Goal: Task Accomplishment & Management: Use online tool/utility

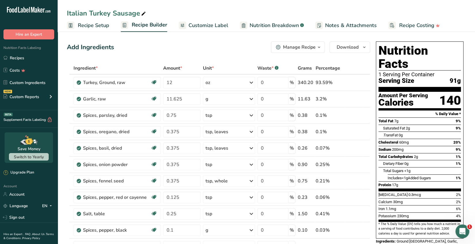
click at [316, 47] on span "button" at bounding box center [319, 47] width 7 height 7
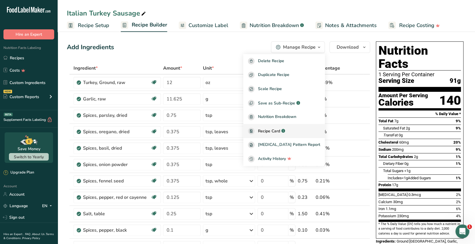
click at [275, 132] on span "Recipe Card" at bounding box center [269, 131] width 22 height 6
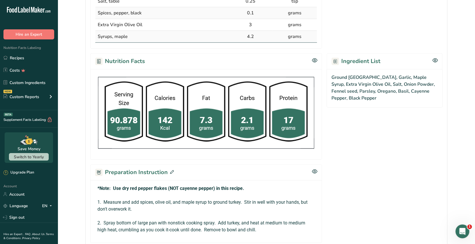
scroll to position [43, 0]
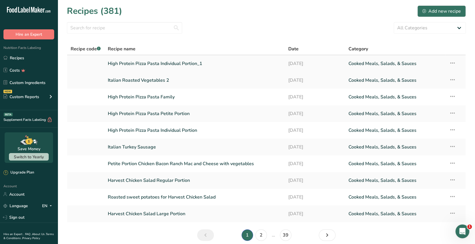
click at [186, 63] on link "High Protein Pizza Pasta Individual Portion_1" at bounding box center [195, 64] width 174 height 12
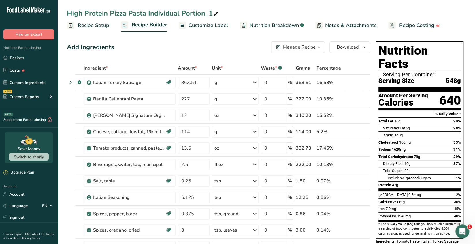
click at [215, 13] on icon at bounding box center [216, 14] width 5 height 8
type input "High Protein Pizza Pasta Individual Portion"
click at [152, 82] on div "Italian Turkey Sausage" at bounding box center [129, 82] width 72 height 7
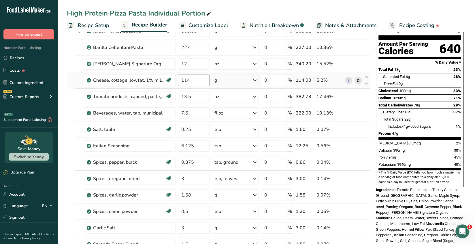
scroll to position [57, 0]
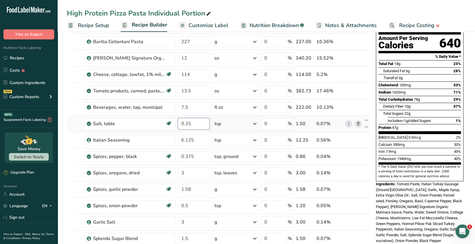
click at [193, 124] on input "0.25" at bounding box center [194, 124] width 32 height 12
type input "0.375"
click at [203, 136] on div "Ingredient * Amount * Unit * Waste * .a-a{fill:#347362;}.b-a{fill:#fff;} Grams …" at bounding box center [218, 193] width 303 height 377
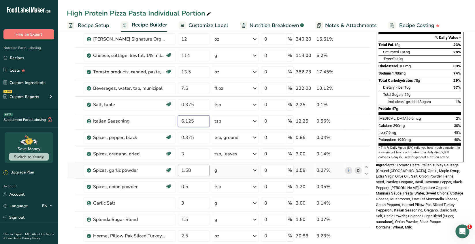
scroll to position [86, 0]
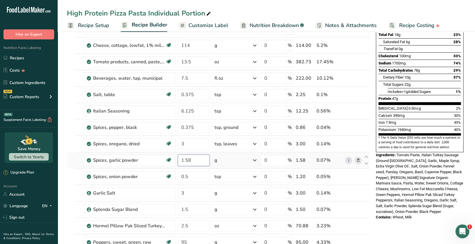
click at [193, 159] on div "Ingredient * Amount * Unit * Waste * .a-a{fill:#347362;}.b-a{fill:#fff;} Grams …" at bounding box center [218, 164] width 303 height 377
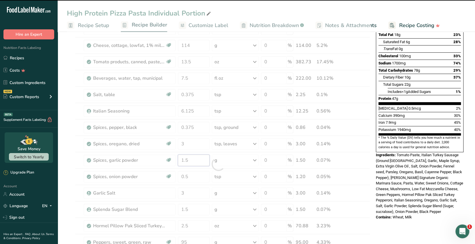
type input "1"
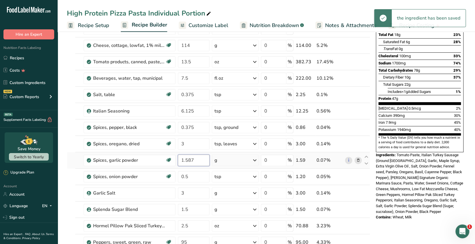
click at [196, 160] on input "1.587" at bounding box center [194, 161] width 32 height 12
type input "1"
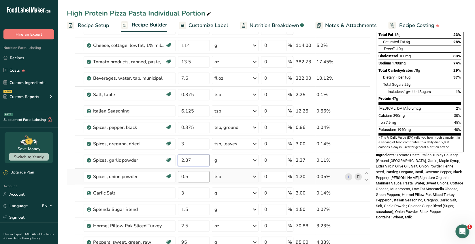
type input "2.37"
click at [199, 175] on div "Ingredient * Amount * Unit * Waste * .a-a{fill:#347362;}.b-a{fill:#fff;} Grams …" at bounding box center [218, 164] width 303 height 377
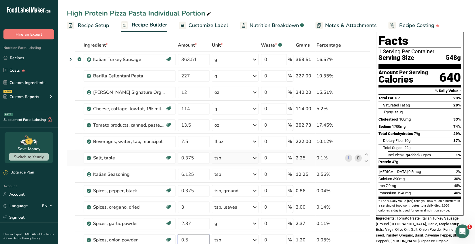
scroll to position [0, 0]
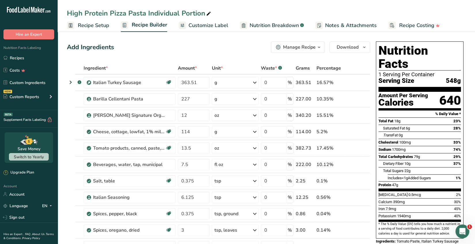
click at [319, 48] on icon "button" at bounding box center [319, 47] width 5 height 7
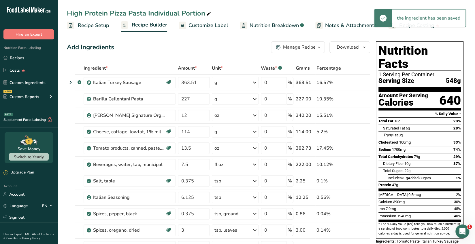
click at [318, 48] on icon "button" at bounding box center [319, 47] width 5 height 7
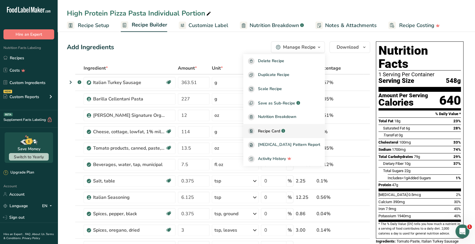
click at [279, 129] on span "Recipe Card" at bounding box center [269, 131] width 22 height 6
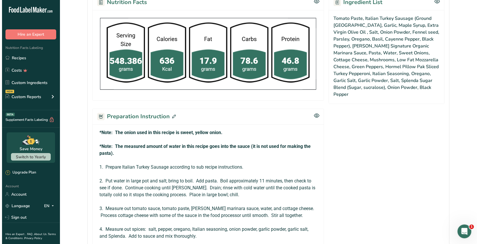
scroll to position [339, 0]
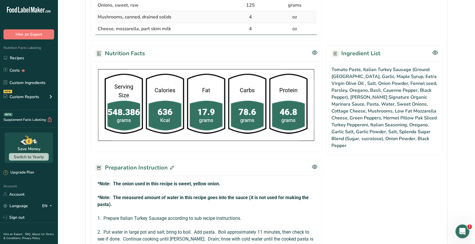
click at [170, 166] on icon at bounding box center [172, 168] width 4 height 4
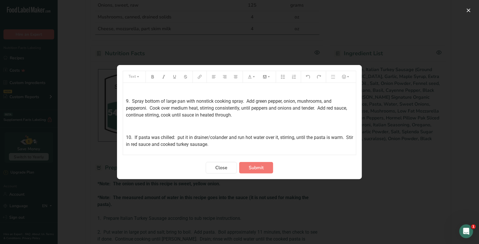
scroll to position [259, 0]
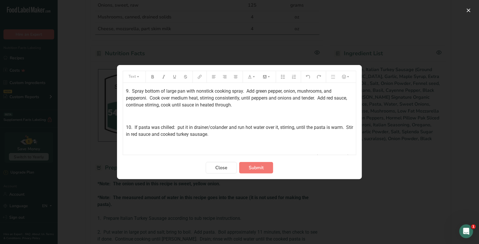
click at [322, 97] on span "9. Spray bottom of large pan with nonstick cooking spray. Add green pepper, oni…" at bounding box center [237, 97] width 222 height 19
click at [290, 145] on div "*Note: The onion used in this recipe is sweet, yellow onion. ﻿ *Note: The measu…" at bounding box center [239, 7] width 233 height 366
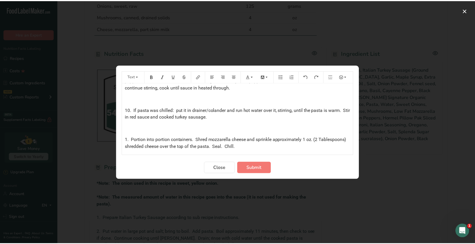
scroll to position [276, 0]
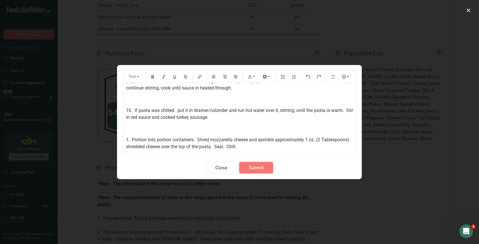
click at [259, 166] on span "Submit" at bounding box center [256, 168] width 15 height 7
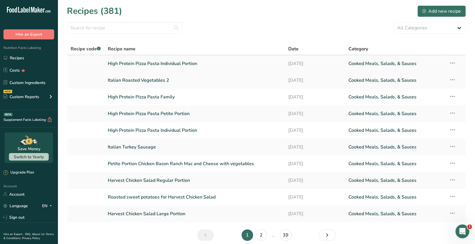
click at [452, 63] on icon at bounding box center [452, 63] width 7 height 10
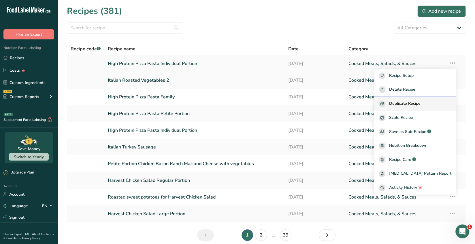
click at [414, 102] on span "Duplicate Recipe" at bounding box center [404, 104] width 31 height 7
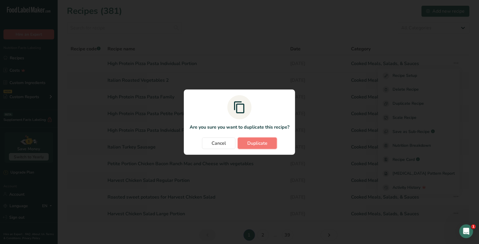
click at [258, 143] on span "Duplicate" at bounding box center [257, 143] width 20 height 7
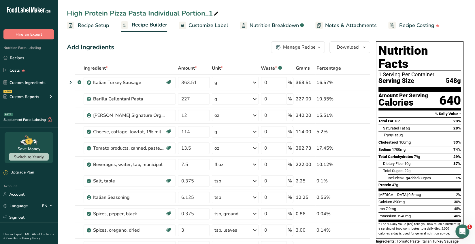
click at [178, 12] on div "High Protein Pizza Pasta Individual Portion_1" at bounding box center [143, 13] width 153 height 10
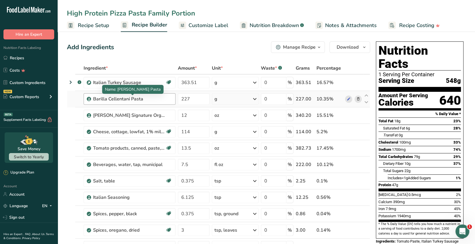
type input "High Protein Pizza Pasta Family Portion"
click at [156, 96] on div "Barilla Cellentani Pasta" at bounding box center [129, 99] width 72 height 7
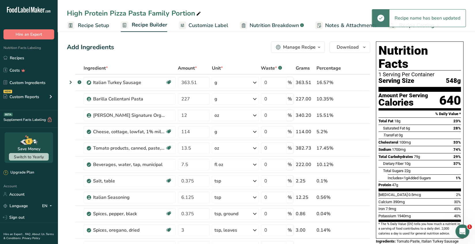
click at [92, 24] on span "Recipe Setup" at bounding box center [93, 26] width 31 height 8
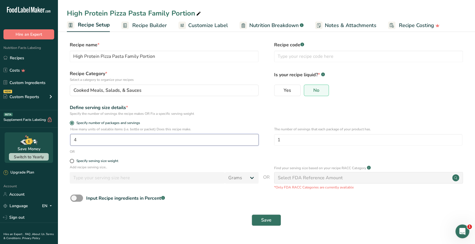
click at [79, 141] on input "4" at bounding box center [164, 140] width 188 height 12
type input "11"
click at [278, 141] on input "1" at bounding box center [368, 140] width 188 height 12
click at [282, 139] on input "41" at bounding box center [368, 140] width 188 height 12
type input "4"
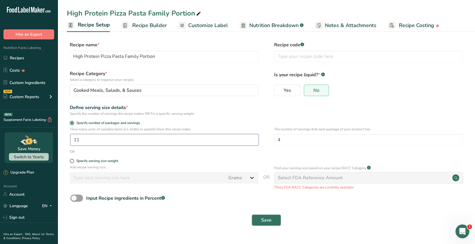
click at [80, 140] on input "11" at bounding box center [164, 140] width 188 height 12
type input "1"
click at [267, 223] on span "Save" at bounding box center [266, 220] width 10 height 7
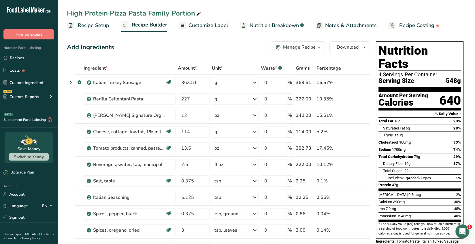
click at [320, 48] on icon "button" at bounding box center [319, 47] width 5 height 7
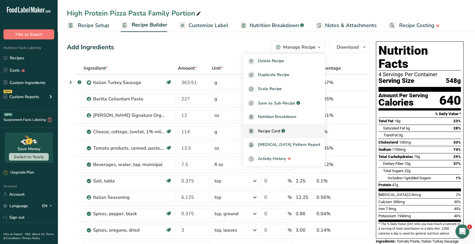
click at [280, 133] on span "Recipe Card" at bounding box center [269, 131] width 22 height 6
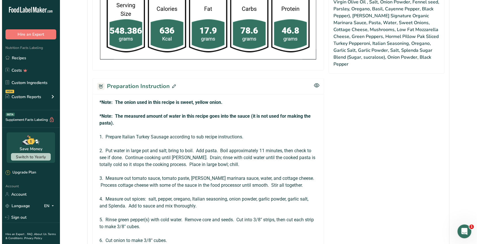
scroll to position [461, 0]
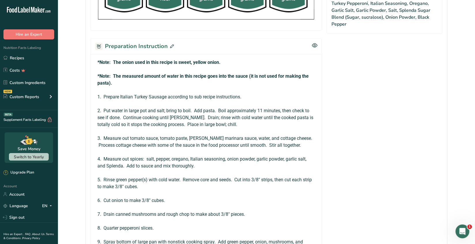
click at [171, 44] on icon at bounding box center [172, 46] width 4 height 4
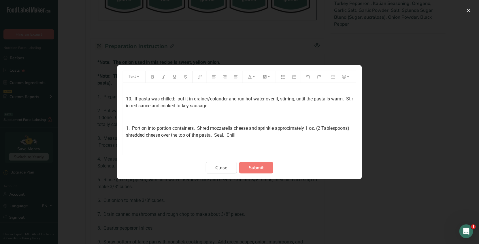
scroll to position [288, 0]
drag, startPoint x: 194, startPoint y: 135, endPoint x: 153, endPoint y: 134, distance: 41.2
click at [157, 135] on span "1. Portion into portion containers. Shred mozzarella cheese and sprinkle approx…" at bounding box center [238, 131] width 224 height 12
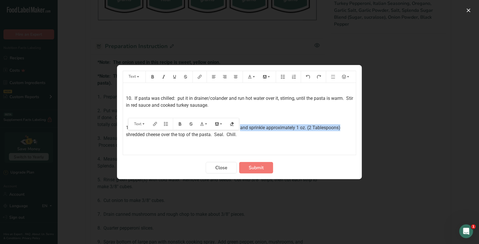
drag, startPoint x: 341, startPoint y: 135, endPoint x: 242, endPoint y: 137, distance: 99.2
click at [242, 137] on p "1. Portion into large foil pan.. Shred mozzarella cheese and sprinkle approxima…" at bounding box center [239, 131] width 227 height 14
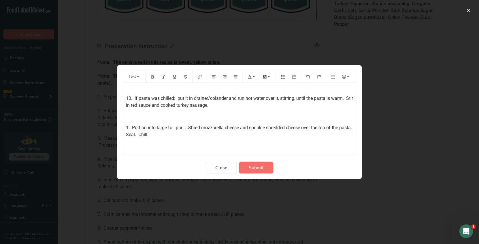
click at [253, 170] on span "Submit" at bounding box center [256, 168] width 15 height 7
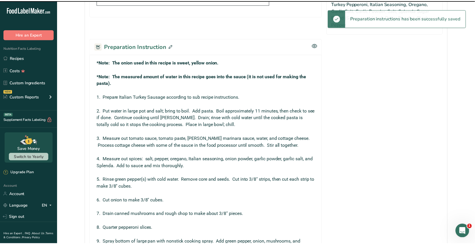
scroll to position [527, 0]
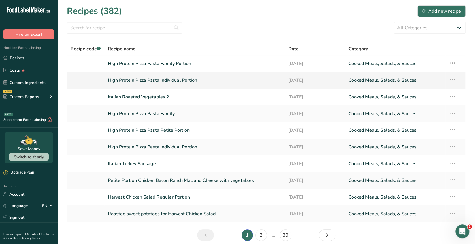
click at [453, 80] on icon at bounding box center [452, 80] width 7 height 10
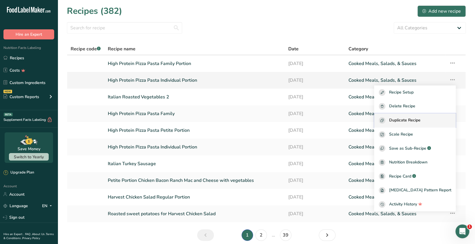
click at [420, 118] on span "Duplicate Recipe" at bounding box center [404, 120] width 31 height 7
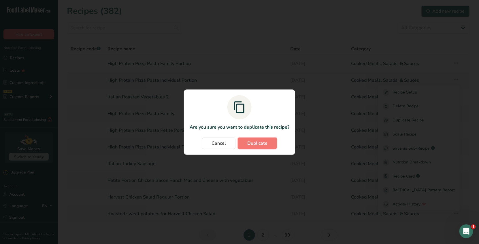
click at [255, 144] on span "Duplicate" at bounding box center [257, 143] width 20 height 7
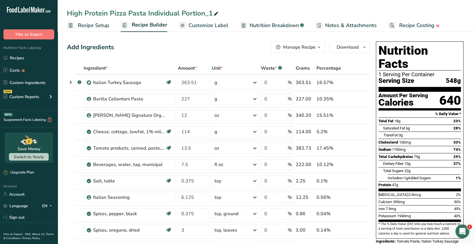
click at [217, 13] on icon at bounding box center [216, 14] width 5 height 8
drag, startPoint x: 215, startPoint y: 12, endPoint x: 148, endPoint y: 12, distance: 67.1
click at [148, 12] on input "High Protein Pizza Pasta Individual Portion_1" at bounding box center [266, 13] width 399 height 10
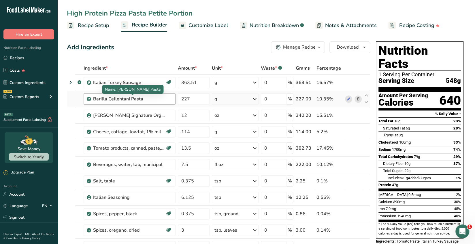
type input "High Protein Pizza Pasta Petite Portion"
click at [152, 99] on div "Barilla Cellentani Pasta" at bounding box center [129, 99] width 72 height 7
click at [97, 27] on span "Recipe Setup" at bounding box center [93, 26] width 31 height 8
drag, startPoint x: 191, startPoint y: 98, endPoint x: 179, endPoint y: 99, distance: 12.1
click at [179, 99] on input "227" at bounding box center [194, 99] width 32 height 12
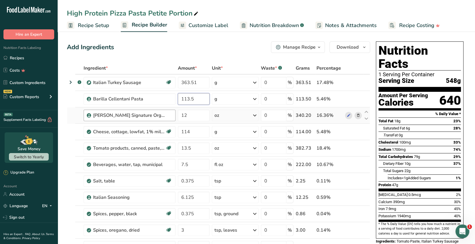
type input "113.5"
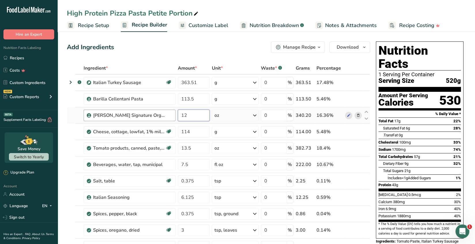
drag, startPoint x: 189, startPoint y: 116, endPoint x: 173, endPoint y: 114, distance: 16.2
click at [173, 114] on tr "Kirkland Signature Organic Marinara Sauce 12 oz Weight Units g kg mg See more V…" at bounding box center [218, 115] width 303 height 16
type input "5.64"
drag, startPoint x: 190, startPoint y: 132, endPoint x: 174, endPoint y: 131, distance: 16.2
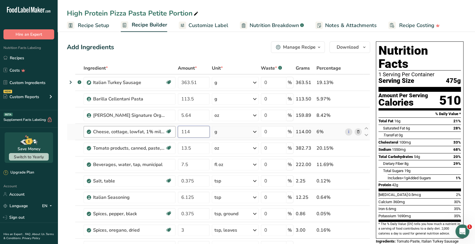
click at [175, 130] on tr "Cheese, cottage, lowfat, 1% milkfat Gluten free Vegetarian Soy free 114 g Porti…" at bounding box center [218, 132] width 303 height 16
type input "53.6"
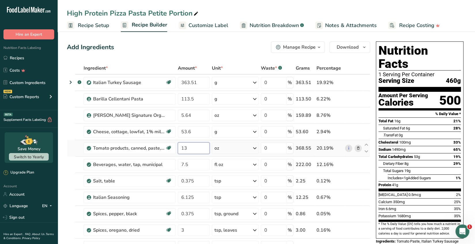
type input "1"
type input "6.345"
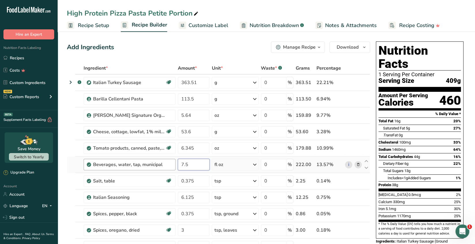
drag, startPoint x: 192, startPoint y: 165, endPoint x: 175, endPoint y: 167, distance: 17.0
click at [175, 167] on tr "Beverages, water, tap, municipal 7.5 fl oz Portions 1 fl oz 1 bottle 8 fl oz 1 …" at bounding box center [218, 165] width 303 height 16
type input "3.525"
type input "0"
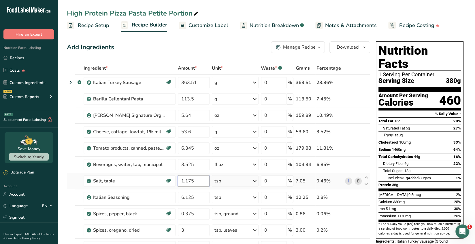
type input "1.175"
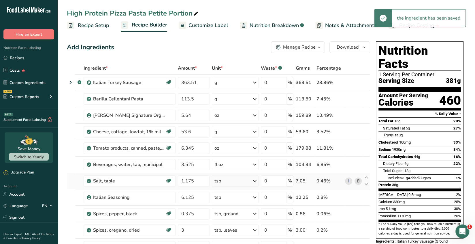
click at [254, 182] on icon at bounding box center [254, 181] width 7 height 10
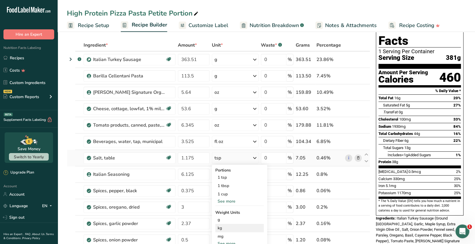
scroll to position [57, 0]
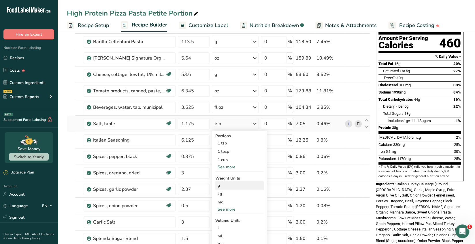
click at [225, 186] on div "g" at bounding box center [239, 186] width 48 height 8
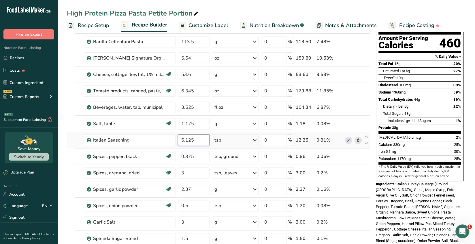
drag, startPoint x: 197, startPoint y: 139, endPoint x: 178, endPoint y: 142, distance: 19.7
click at [180, 142] on input "6.125" at bounding box center [194, 141] width 32 height 12
type input "4"
click at [253, 140] on div "Ingredient * Amount * Unit * Waste * .a-a{fill:#347362;}.b-a{fill:#fff;} Grams …" at bounding box center [218, 193] width 303 height 377
click at [255, 139] on icon at bounding box center [254, 140] width 7 height 10
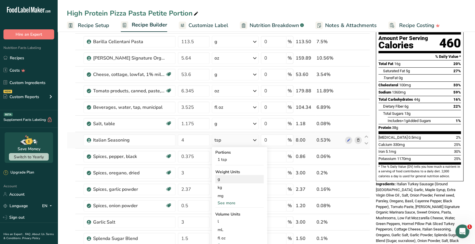
click at [221, 181] on div "g" at bounding box center [239, 179] width 48 height 8
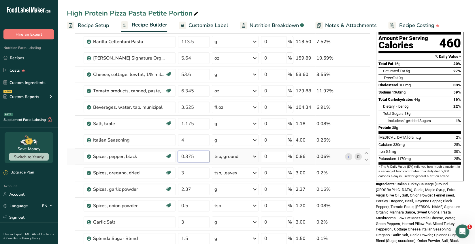
drag, startPoint x: 194, startPoint y: 156, endPoint x: 185, endPoint y: 156, distance: 8.7
click at [185, 156] on input "0.375" at bounding box center [194, 157] width 32 height 12
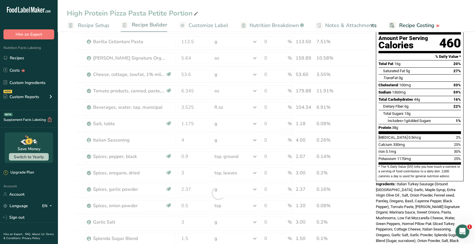
click at [255, 157] on div "Ingredient * Amount * Unit * Waste * .a-a{fill:#347362;}.b-a{fill:#fff;} Grams …" at bounding box center [218, 193] width 303 height 377
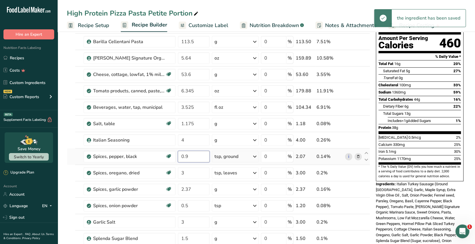
click at [189, 155] on input "0.9" at bounding box center [194, 157] width 32 height 12
type input "0.98"
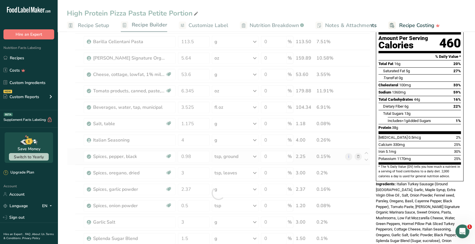
click at [254, 157] on div "Ingredient * Amount * Unit * Waste * .a-a{fill:#347362;}.b-a{fill:#fff;} Grams …" at bounding box center [218, 193] width 303 height 377
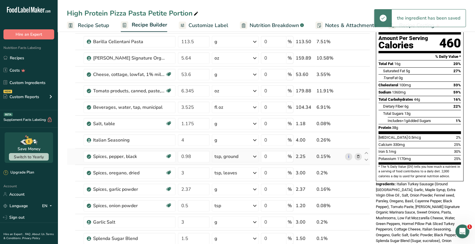
click at [256, 156] on icon at bounding box center [254, 157] width 7 height 10
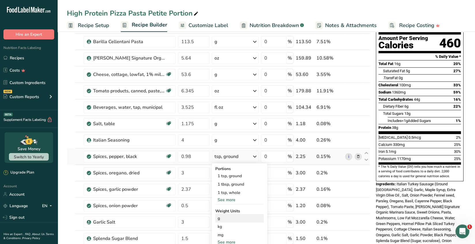
click at [219, 219] on div "g" at bounding box center [239, 218] width 48 height 8
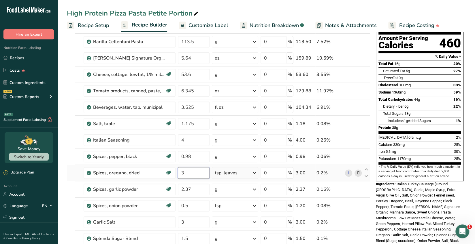
click at [187, 171] on input "3" at bounding box center [194, 173] width 32 height 12
type input "1.5"
click at [192, 189] on div "Ingredient * Amount * Unit * Waste * .a-a{fill:#347362;}.b-a{fill:#fff;} Grams …" at bounding box center [218, 193] width 303 height 377
drag, startPoint x: 193, startPoint y: 188, endPoint x: 172, endPoint y: 183, distance: 21.5
click at [173, 184] on tr "Spices, garlic powder Dairy free Gluten free Vegan Vegetarian Soy free 2.37 g P…" at bounding box center [218, 190] width 303 height 16
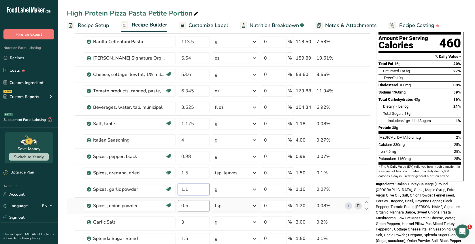
type input "1.1"
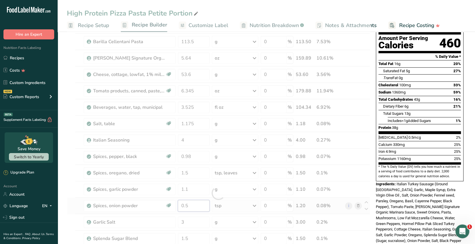
click at [191, 205] on div "Ingredient * Amount * Unit * Waste * .a-a{fill:#347362;}.b-a{fill:#fff;} Grams …" at bounding box center [218, 193] width 303 height 377
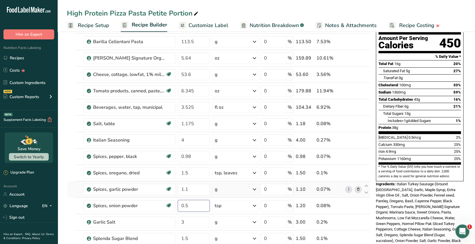
type input "0"
type input "1.175"
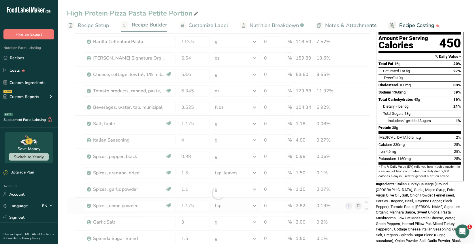
click at [255, 204] on div "Ingredient * Amount * Unit * Waste * .a-a{fill:#347362;}.b-a{fill:#fff;} Grams …" at bounding box center [218, 193] width 303 height 377
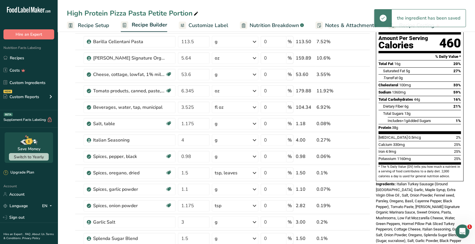
click at [254, 205] on icon at bounding box center [254, 206] width 7 height 10
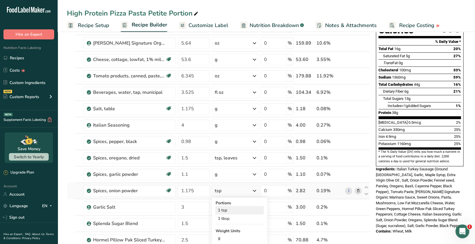
scroll to position [86, 0]
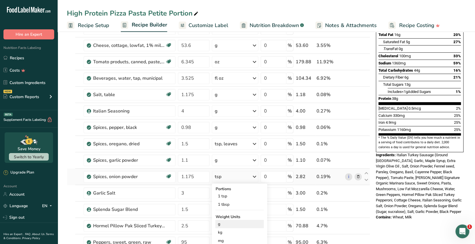
click at [221, 227] on div "g" at bounding box center [239, 224] width 48 height 8
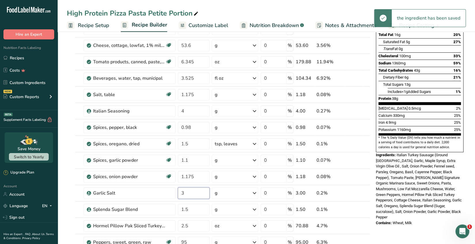
click at [186, 193] on input "3" at bounding box center [194, 194] width 32 height 12
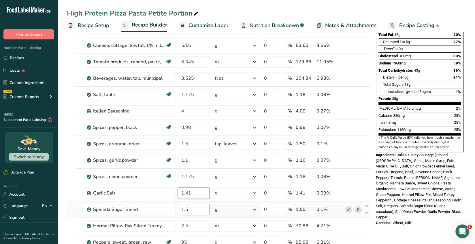
type input "1.41"
click at [190, 210] on div "Ingredient * Amount * Unit * Waste * .a-a{fill:#347362;}.b-a{fill:#fff;} Grams …" at bounding box center [218, 164] width 303 height 377
type input "1"
type input "0.7"
click at [192, 227] on div "Ingredient * Amount * Unit * Waste * .a-a{fill:#347362;}.b-a{fill:#fff;} Grams …" at bounding box center [218, 164] width 303 height 377
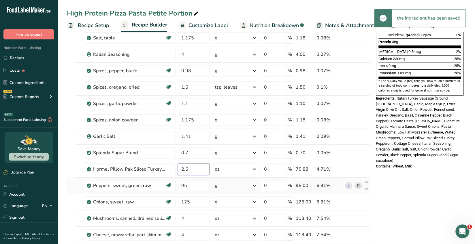
scroll to position [144, 0]
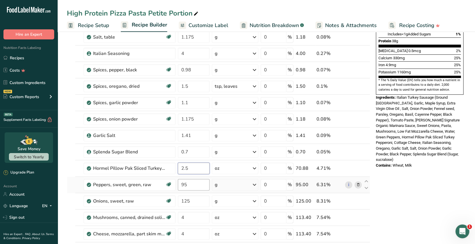
type input "2"
type input "1.2"
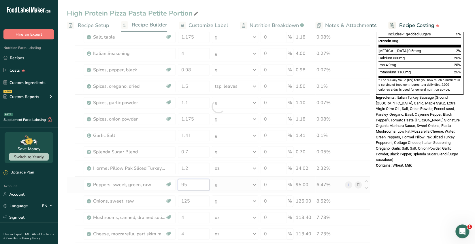
click at [192, 184] on div "Ingredient * Amount * Unit * Waste * .a-a{fill:#347362;}.b-a{fill:#fff;} Grams …" at bounding box center [218, 106] width 303 height 377
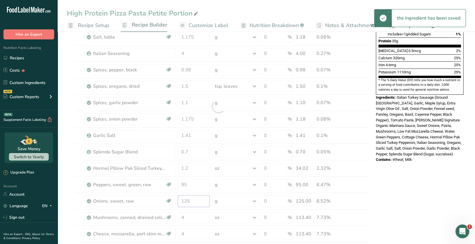
drag, startPoint x: 191, startPoint y: 200, endPoint x: 178, endPoint y: 201, distance: 13.3
click at [178, 201] on div "Ingredient * Amount * Unit * Waste * .a-a{fill:#347362;}.b-a{fill:#fff;} Grams …" at bounding box center [218, 106] width 303 height 377
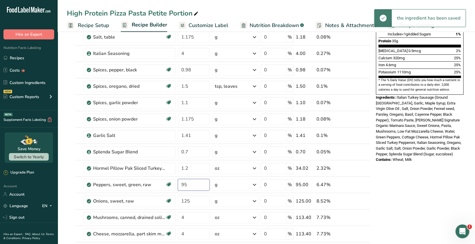
click at [192, 184] on div "Ingredient * Amount * Unit * Waste * .a-a{fill:#347362;}.b-a{fill:#fff;} Grams …" at bounding box center [218, 106] width 303 height 377
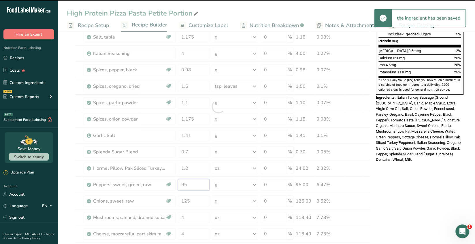
type input "9"
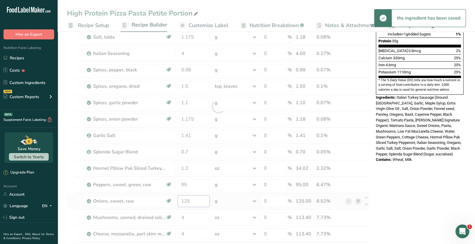
click at [201, 203] on div "Ingredient * Amount * Unit * Waste * .a-a{fill:#347362;}.b-a{fill:#fff;} Grams …" at bounding box center [218, 106] width 303 height 377
click at [188, 184] on div "Ingredient * Amount * Unit * Waste * .a-a{fill:#347362;}.b-a{fill:#fff;} Grams …" at bounding box center [218, 106] width 303 height 377
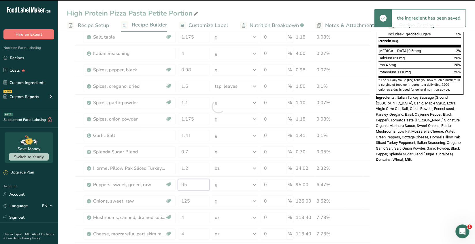
type input "9"
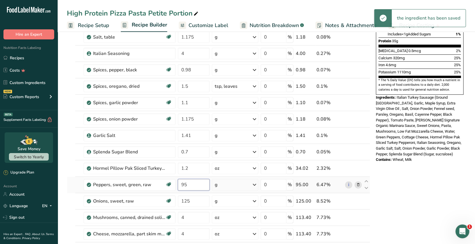
type input "9"
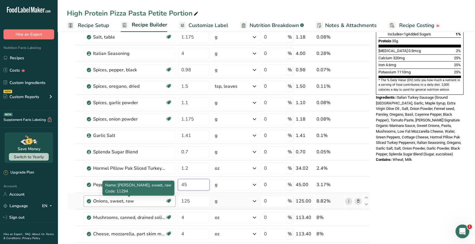
type input "45"
click at [152, 203] on div "Ingredient * Amount * Unit * Waste * .a-a{fill:#347362;}.b-a{fill:#fff;} Grams …" at bounding box center [218, 106] width 303 height 377
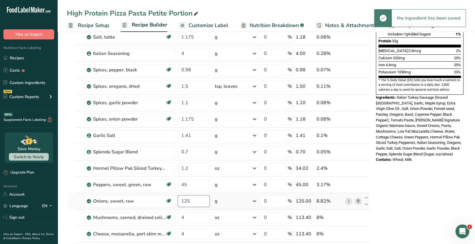
drag, startPoint x: 192, startPoint y: 201, endPoint x: 177, endPoint y: 202, distance: 15.3
click at [177, 202] on td "125" at bounding box center [194, 201] width 34 height 16
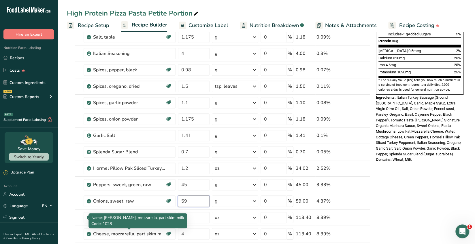
type input "59"
click at [161, 226] on div "Name: Cheese, mozzarella, part skim milk Code: 1028" at bounding box center [137, 221] width 99 height 15
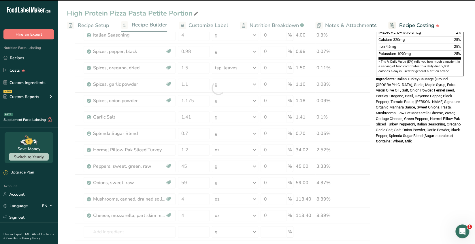
scroll to position [173, 0]
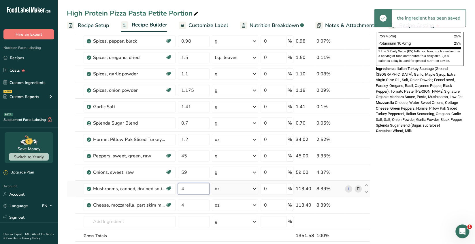
click at [188, 188] on input "4" at bounding box center [194, 189] width 32 height 12
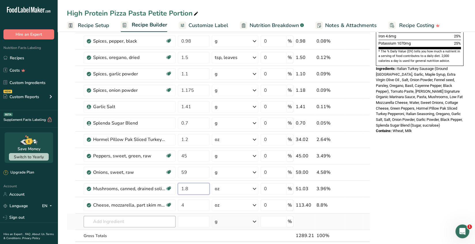
type input "1.8"
click at [164, 220] on div "Ingredient * Amount * Unit * Waste * .a-a{fill:#347362;}.b-a{fill:#fff;} Grams …" at bounding box center [218, 77] width 303 height 377
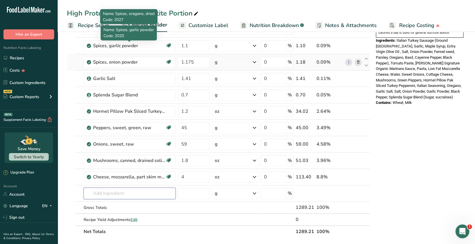
scroll to position [201, 0]
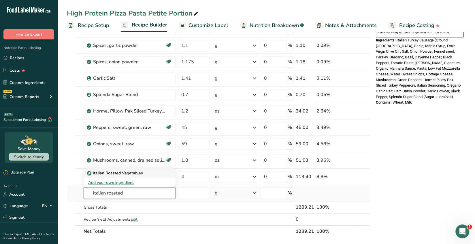
type input "italian roasted"
click at [139, 174] on p "Italian Roasted Vegetables" at bounding box center [115, 173] width 55 height 6
type input "Italian Roasted Vegetables"
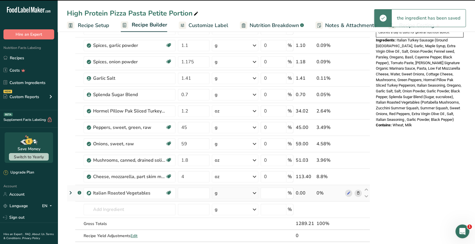
type input "0"
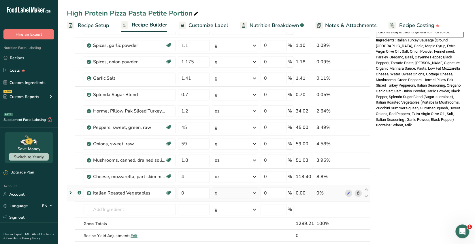
click at [357, 192] on icon at bounding box center [358, 193] width 4 height 6
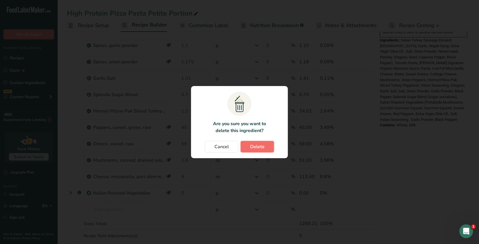
click at [262, 149] on span "Delete" at bounding box center [257, 147] width 14 height 7
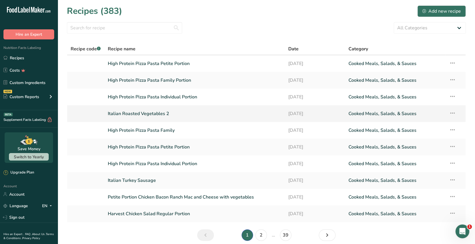
click at [451, 113] on icon at bounding box center [452, 113] width 7 height 10
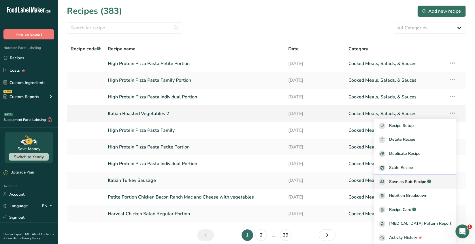
click at [423, 180] on span "Save as Sub-Recipe" at bounding box center [407, 182] width 37 height 6
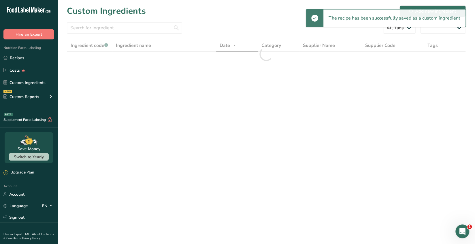
select select "30"
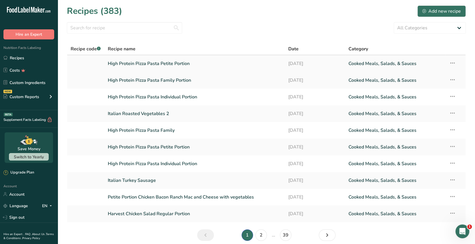
click at [187, 65] on link "High Protein Pizza Pasta Petite Portion" at bounding box center [195, 64] width 174 height 12
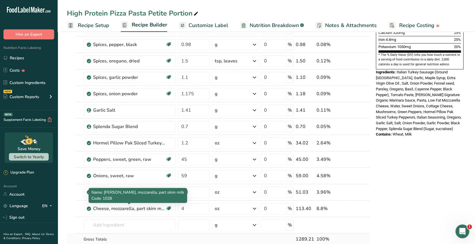
scroll to position [201, 0]
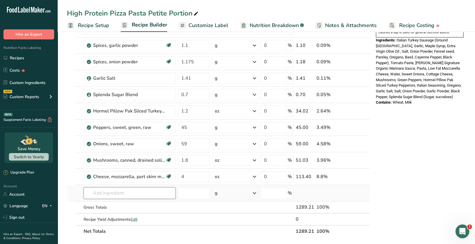
click at [97, 190] on input "text" at bounding box center [130, 194] width 92 height 12
type input "italian roasted vegetables 2"
click at [119, 173] on p "Italian Roasted Vegetables 2" at bounding box center [117, 173] width 58 height 6
type input "Italian Roasted Vegetables 2"
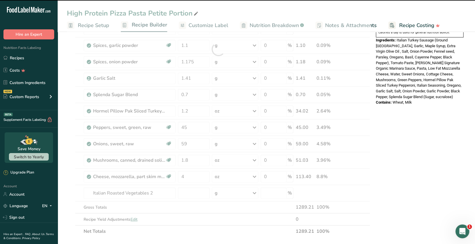
type input "0"
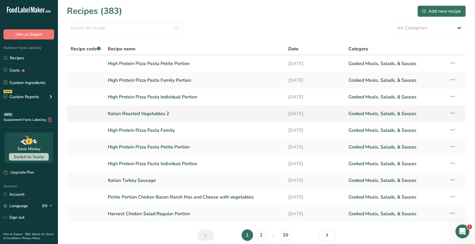
click at [142, 115] on link "Italian Roasted Vegetables 2" at bounding box center [195, 114] width 174 height 12
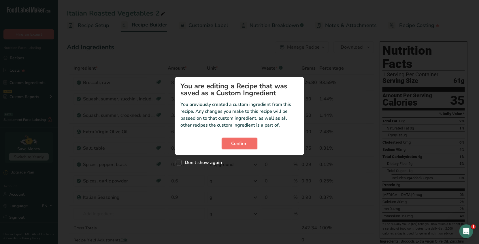
click at [242, 142] on span "Confirm" at bounding box center [239, 143] width 16 height 7
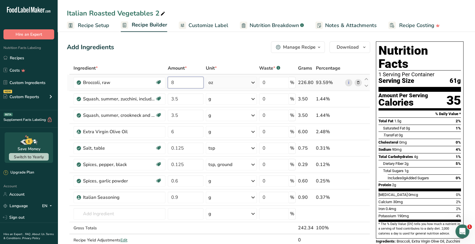
click at [177, 82] on input "8" at bounding box center [186, 83] width 36 height 12
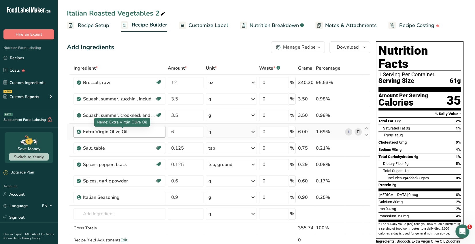
click at [139, 134] on div "Ingredient * Amount * Unit * Waste * .a-a{fill:#347362;}.b-a{fill:#fff;} Grams …" at bounding box center [218, 160] width 303 height 196
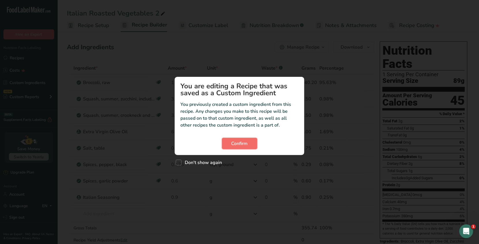
click at [237, 144] on span "Confirm" at bounding box center [239, 143] width 16 height 7
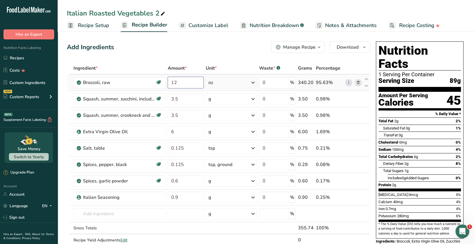
click at [180, 84] on input "12" at bounding box center [186, 83] width 36 height 12
type input "1"
type input "8"
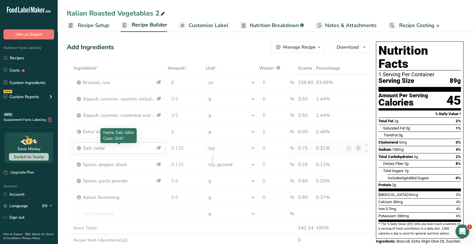
click at [131, 148] on div "Ingredient * Amount * Unit * Waste * .a-a{fill:#347362;}.b-a{fill:#fff;} Grams …" at bounding box center [218, 160] width 303 height 196
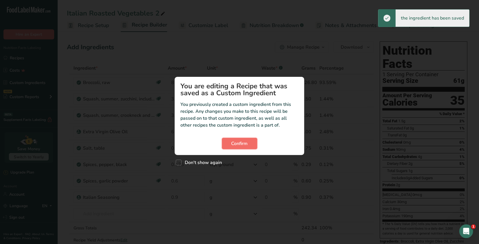
click at [238, 142] on span "Confirm" at bounding box center [239, 143] width 16 height 7
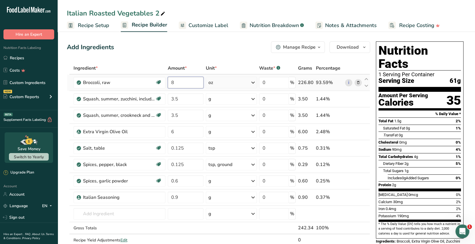
click at [175, 84] on input "8" at bounding box center [186, 83] width 36 height 12
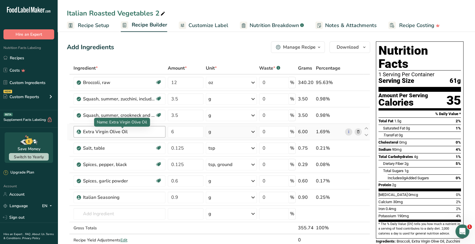
click at [143, 131] on div "Ingredient * Amount * Unit * Waste * .a-a{fill:#347362;}.b-a{fill:#fff;} Grams …" at bounding box center [218, 160] width 303 height 196
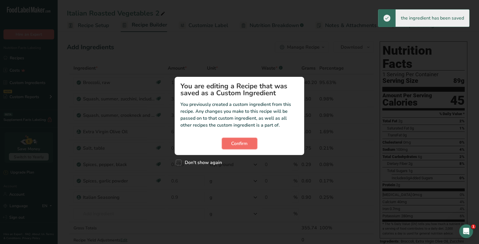
drag, startPoint x: 246, startPoint y: 146, endPoint x: 242, endPoint y: 139, distance: 7.6
click at [246, 146] on span "Confirm" at bounding box center [239, 143] width 16 height 7
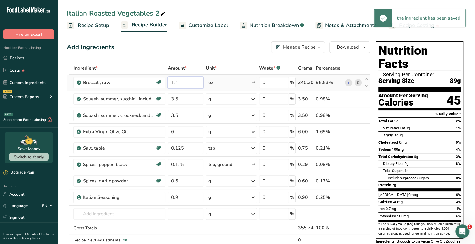
click at [177, 82] on input "12" at bounding box center [186, 83] width 36 height 12
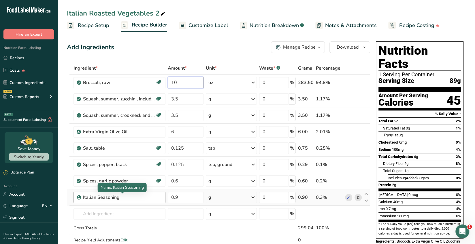
type input "10"
click at [131, 200] on div "Ingredient * Amount * Unit * Waste * .a-a{fill:#347362;}.b-a{fill:#fff;} Grams …" at bounding box center [218, 160] width 303 height 196
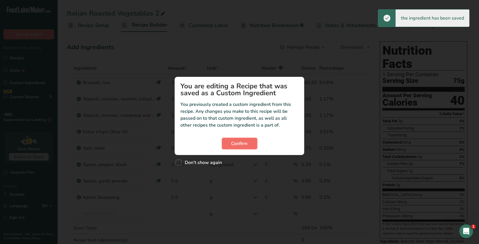
click at [244, 146] on span "Confirm" at bounding box center [239, 143] width 16 height 7
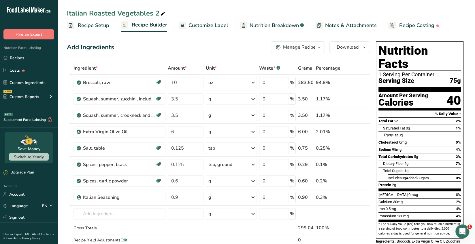
click at [94, 26] on span "Recipe Setup" at bounding box center [93, 26] width 31 height 8
click at [320, 50] on icon "button" at bounding box center [319, 47] width 5 height 7
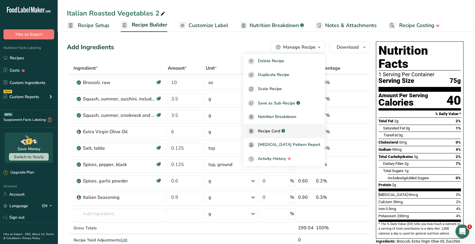
click at [280, 133] on span "Recipe Card" at bounding box center [269, 131] width 22 height 6
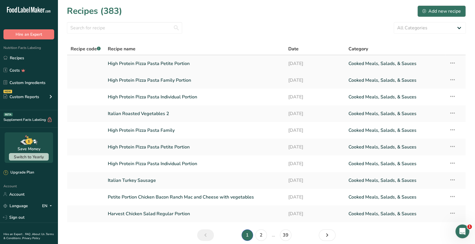
click at [179, 67] on link "High Protein Pizza Pasta Petite Portion" at bounding box center [195, 64] width 174 height 12
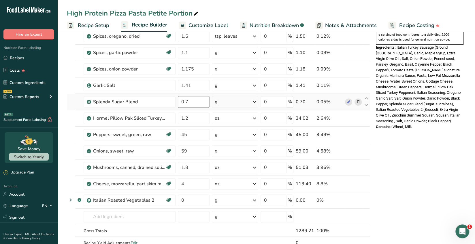
scroll to position [201, 0]
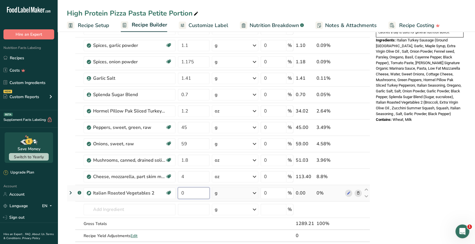
click at [186, 191] on input "0" at bounding box center [194, 194] width 32 height 12
type input "299.04"
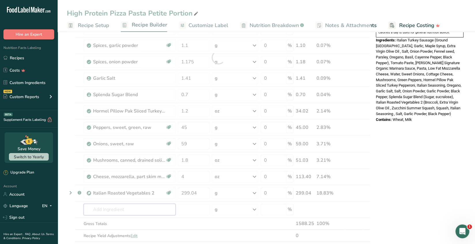
drag, startPoint x: 128, startPoint y: 211, endPoint x: 159, endPoint y: 203, distance: 32.1
click at [128, 211] on div "Ingredient * Amount * Unit * Waste * .a-a{fill:#347362;}.b-a{fill:#fff;} Grams …" at bounding box center [218, 57] width 303 height 393
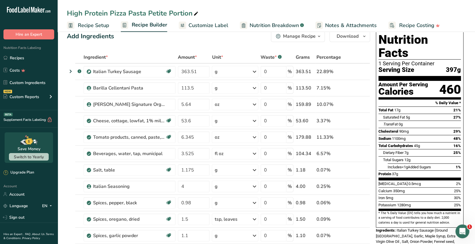
scroll to position [29, 0]
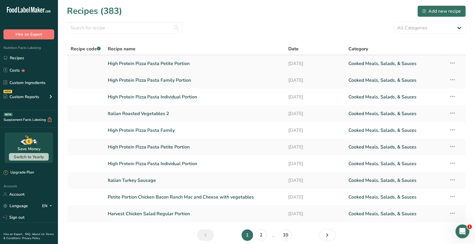
click at [182, 64] on link "High Protein Pizza Pasta Petite Portion" at bounding box center [195, 64] width 174 height 12
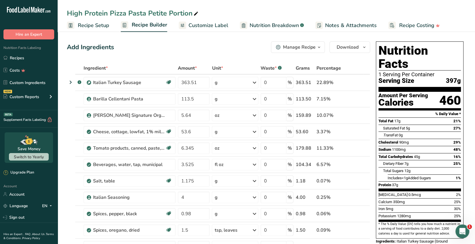
click at [316, 50] on span "button" at bounding box center [319, 47] width 7 height 7
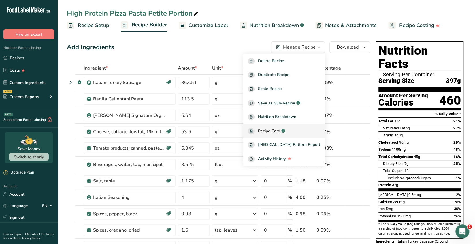
click at [280, 130] on span "Recipe Card" at bounding box center [269, 131] width 22 height 6
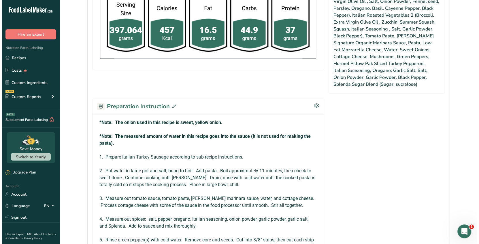
scroll to position [490, 0]
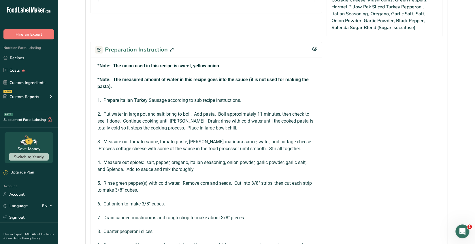
click at [172, 48] on icon at bounding box center [172, 50] width 4 height 4
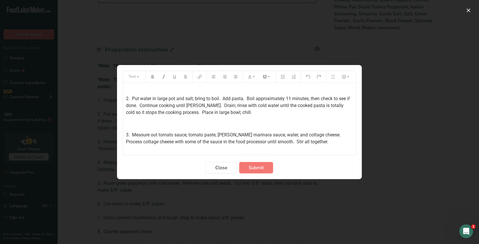
scroll to position [46, 0]
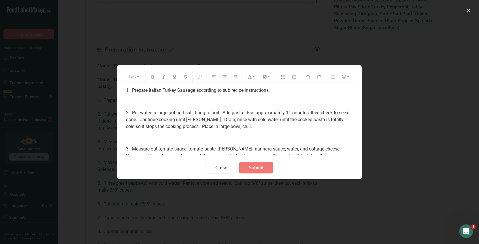
drag, startPoint x: 242, startPoint y: 133, endPoint x: 246, endPoint y: 133, distance: 3.8
click at [243, 130] on p "2. Put water in large pot and salt; bring to boil. Add pasta. Boil approximatel…" at bounding box center [239, 119] width 227 height 21
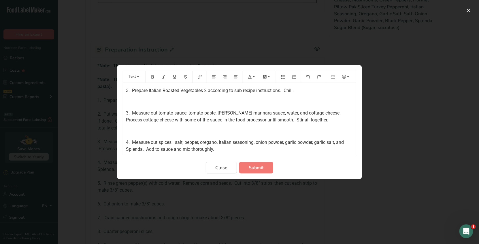
scroll to position [107, 0]
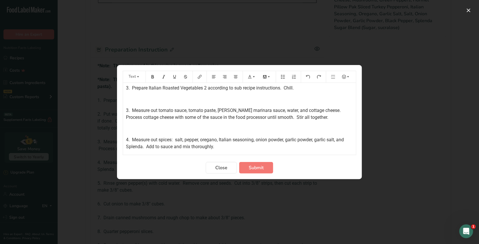
click at [128, 117] on span "3. Measure out tomato sauce, tomato paste, Kirkland marinara sauce, water, and …" at bounding box center [234, 114] width 217 height 12
click at [128, 147] on span "4. Measure out spices: salt, pepper, oregano, Italian seasoning, onion powder, …" at bounding box center [235, 143] width 219 height 12
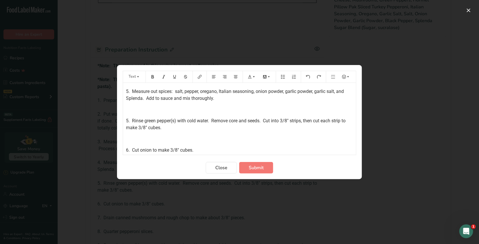
scroll to position [164, 0]
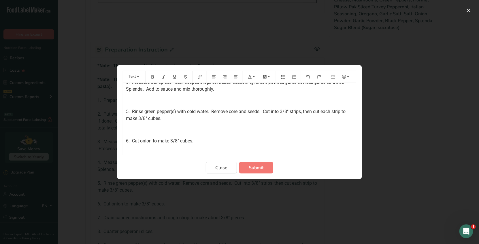
click at [128, 118] on span "5. Rinse green pepper(s) with cold water. Remove core and seeds. Cut into 3/8" …" at bounding box center [236, 115] width 221 height 12
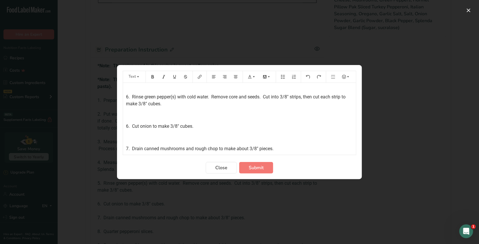
scroll to position [193, 0]
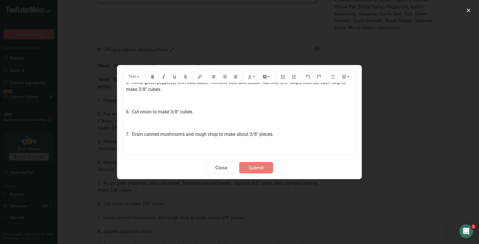
click at [128, 115] on span "6. Cut onion to make 3/8" cubes." at bounding box center [159, 111] width 67 height 5
click at [128, 137] on span "7. Drain canned mushrooms and rough chop to make about 3/8" pieces." at bounding box center [200, 134] width 148 height 5
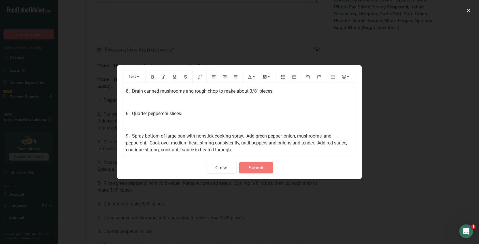
scroll to position [251, 0]
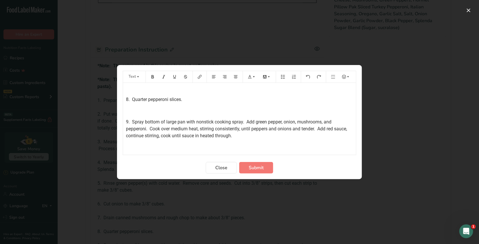
click at [128, 102] on span "8. Quarter pepperoni slices." at bounding box center [154, 99] width 56 height 5
click at [128, 128] on span "9. Spray bottom of large pan with nonstick cooking spray. Add green pepper, oni…" at bounding box center [237, 128] width 222 height 19
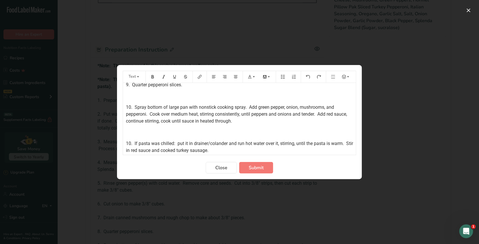
scroll to position [280, 0]
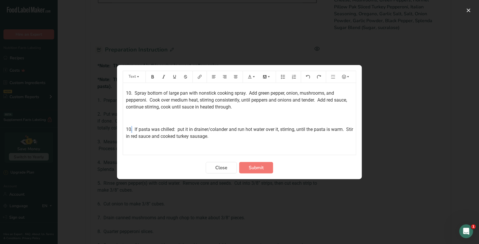
click at [132, 137] on span "10. If pasta was chilled: put it in drainer/colander and run hot water over it,…" at bounding box center [240, 133] width 228 height 12
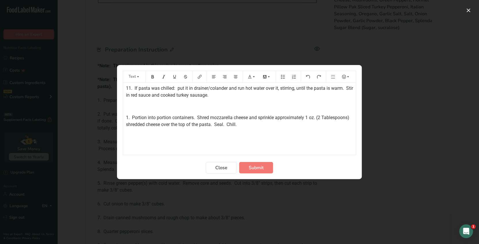
scroll to position [327, 0]
click at [128, 117] on span "1. Portion into portion containers. Shred mozzarella cheese and sprinkle approx…" at bounding box center [238, 121] width 224 height 12
click at [249, 165] on span "Submit" at bounding box center [256, 168] width 15 height 7
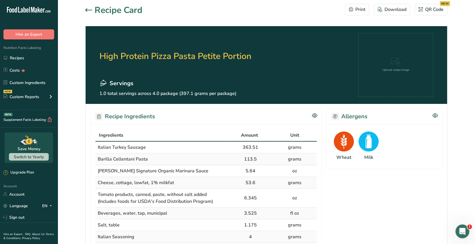
scroll to position [0, 0]
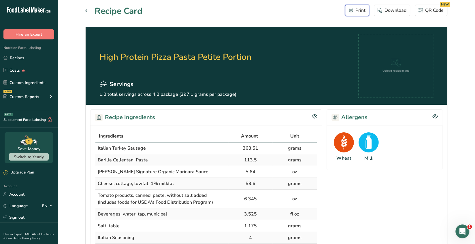
click at [359, 13] on div "Print" at bounding box center [357, 10] width 17 height 7
drag, startPoint x: 358, startPoint y: 13, endPoint x: 257, endPoint y: 84, distance: 124.1
click at [358, 12] on div "Print" at bounding box center [357, 10] width 17 height 7
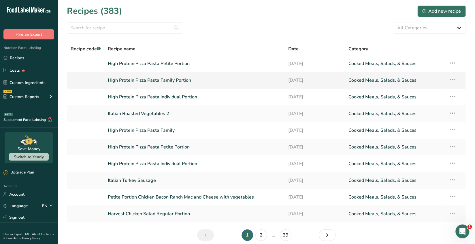
click at [180, 82] on link "High Protein Pizza Pasta Family Portion" at bounding box center [195, 80] width 174 height 12
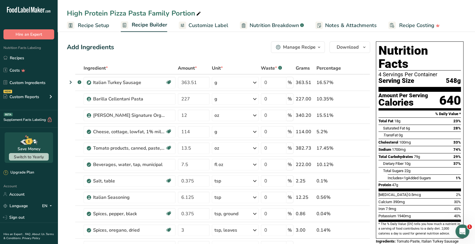
click at [318, 49] on icon "button" at bounding box center [319, 47] width 5 height 7
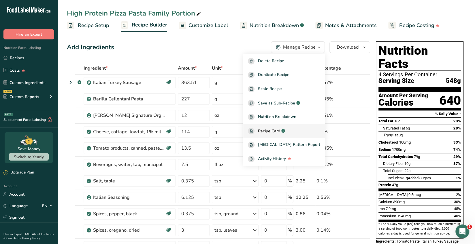
drag, startPoint x: 285, startPoint y: 132, endPoint x: 287, endPoint y: 127, distance: 5.6
click at [280, 132] on span "Recipe Card" at bounding box center [269, 131] width 22 height 6
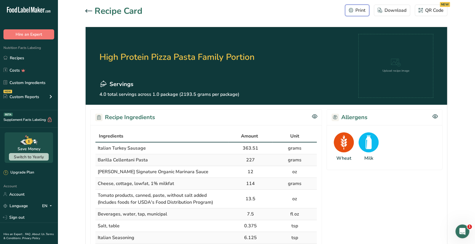
click at [358, 13] on div "Print" at bounding box center [357, 10] width 17 height 7
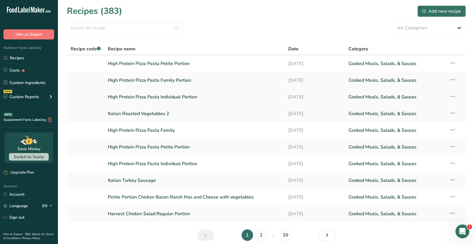
click at [171, 99] on link "High Protein Pizza Pasta Individual Portion" at bounding box center [195, 97] width 174 height 12
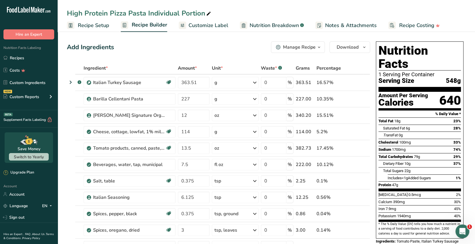
click at [313, 50] on div "Manage Recipe" at bounding box center [299, 47] width 33 height 7
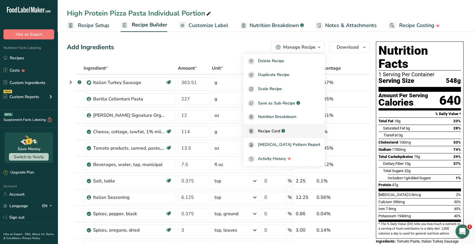
click at [280, 130] on span "Recipe Card" at bounding box center [269, 131] width 22 height 6
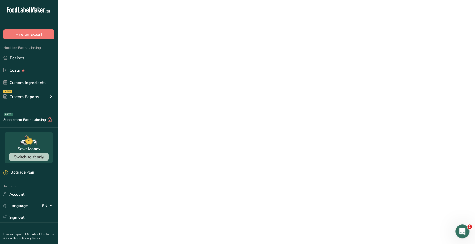
click at [0, 0] on div at bounding box center [0, 0] width 0 height 0
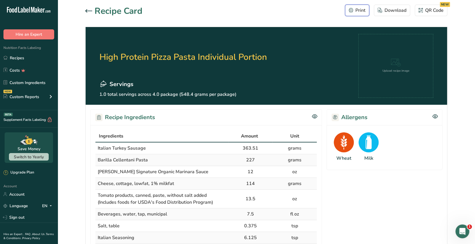
click at [360, 13] on div "Print" at bounding box center [357, 10] width 17 height 7
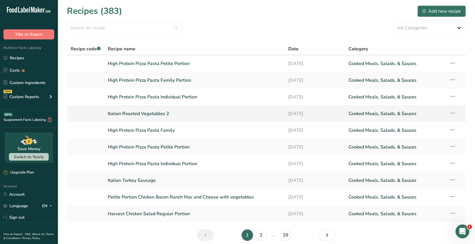
click at [156, 113] on link "Italian Roasted Vegetables 2" at bounding box center [195, 114] width 174 height 12
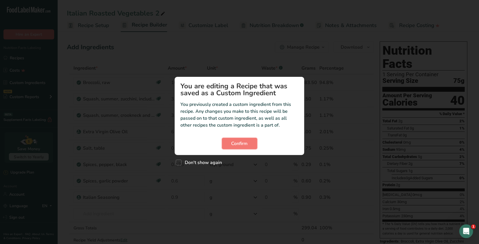
drag, startPoint x: 239, startPoint y: 146, endPoint x: 260, endPoint y: 125, distance: 29.3
click at [239, 146] on span "Confirm" at bounding box center [239, 143] width 16 height 7
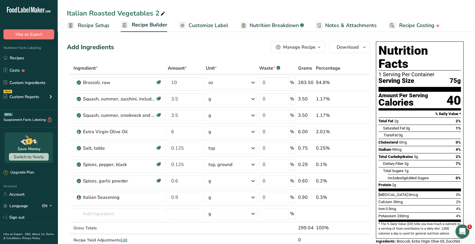
click at [319, 49] on icon "button" at bounding box center [319, 47] width 5 height 7
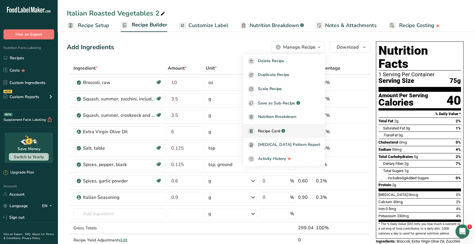
click at [272, 129] on span "Recipe Card" at bounding box center [269, 131] width 22 height 6
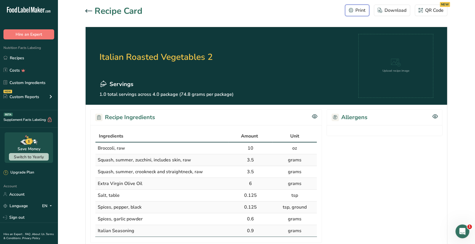
drag, startPoint x: 355, startPoint y: 11, endPoint x: 359, endPoint y: 194, distance: 183.6
click at [356, 10] on div "Print" at bounding box center [357, 10] width 17 height 7
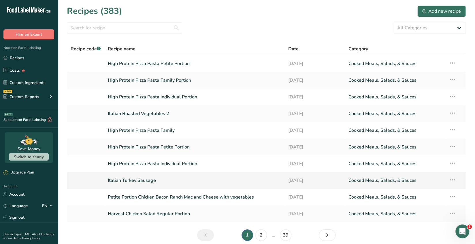
click at [151, 180] on link "Italian Turkey Sausage" at bounding box center [195, 181] width 174 height 12
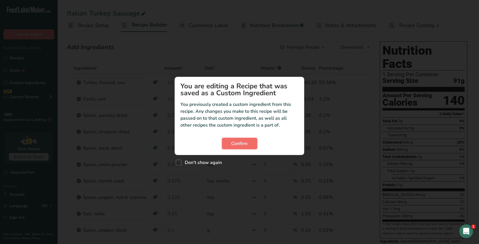
click at [253, 146] on button "Confirm" at bounding box center [239, 144] width 35 height 12
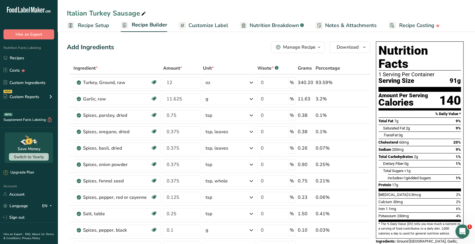
click at [321, 46] on icon "button" at bounding box center [319, 47] width 5 height 7
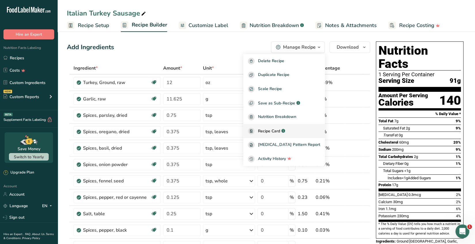
click at [280, 129] on span "Recipe Card" at bounding box center [269, 131] width 22 height 6
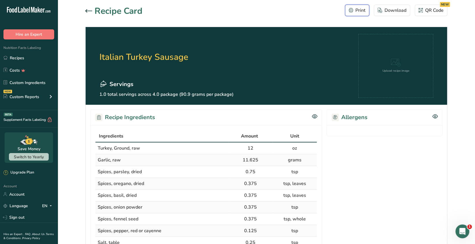
click at [362, 12] on div "Print" at bounding box center [357, 10] width 17 height 7
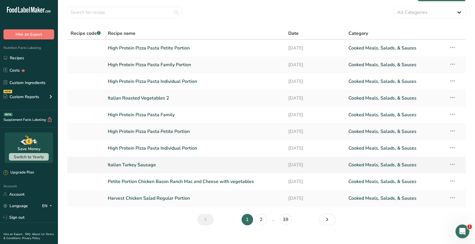
scroll to position [24, 0]
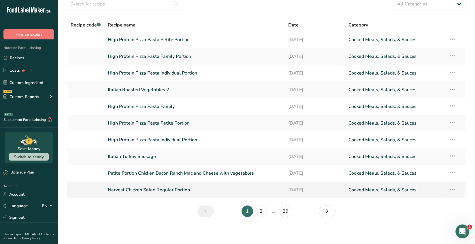
click at [182, 192] on link "Harvest Chicken Salad Regular Portion" at bounding box center [195, 190] width 174 height 12
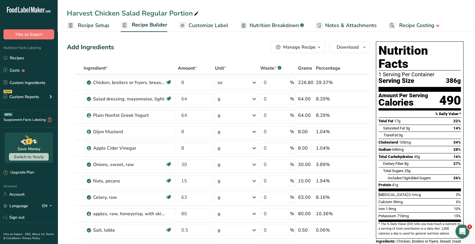
click at [219, 28] on span "Customize Label" at bounding box center [208, 26] width 40 height 8
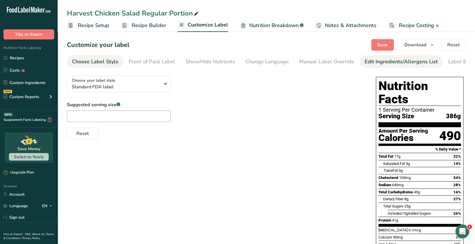
click at [377, 63] on div "Edit Ingredients/Allergens List" at bounding box center [401, 62] width 73 height 8
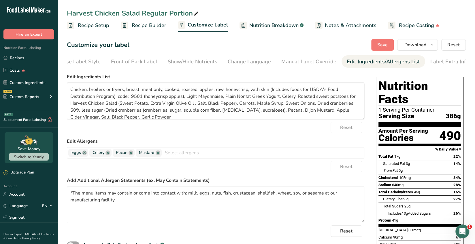
scroll to position [0, 20]
drag, startPoint x: 124, startPoint y: 203, endPoint x: 65, endPoint y: 194, distance: 59.8
click at [65, 194] on section "Customize your label Save Download Choose what to show on your downloaded label…" at bounding box center [266, 218] width 417 height 376
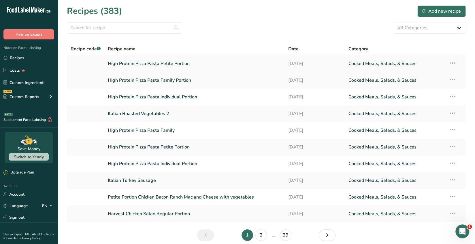
click at [179, 65] on link "High Protein Pizza Pasta Petite Portion" at bounding box center [195, 64] width 174 height 12
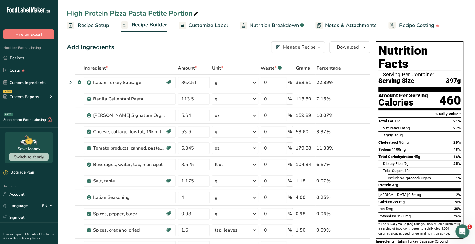
click at [218, 28] on span "Customize Label" at bounding box center [208, 26] width 40 height 8
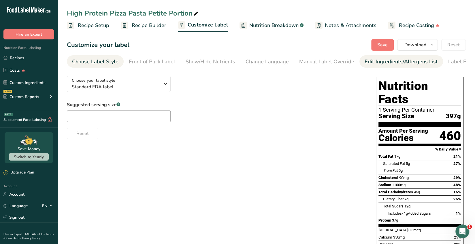
click at [385, 63] on div "Edit Ingredients/Allergens List" at bounding box center [401, 62] width 73 height 8
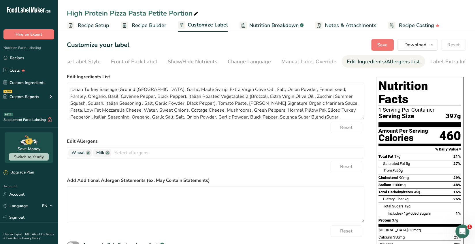
scroll to position [0, 20]
click at [82, 196] on textarea at bounding box center [215, 204] width 297 height 37
paste textarea "*The menu items may contain or come into contact with: milk, eggs, nuts, fish, …"
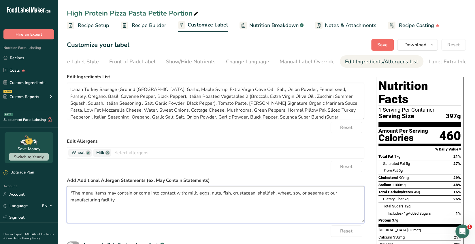
type textarea "*The menu items may contain or come into contact with: milk, eggs, nuts, fish, …"
click at [384, 43] on span "Save" at bounding box center [382, 44] width 10 height 7
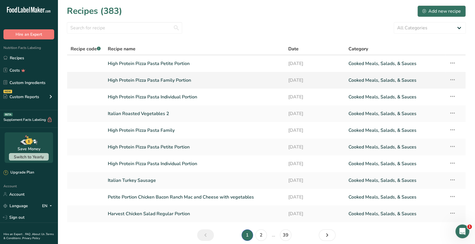
click at [178, 82] on link "High Protein Pizza Pasta Family Portion" at bounding box center [195, 80] width 174 height 12
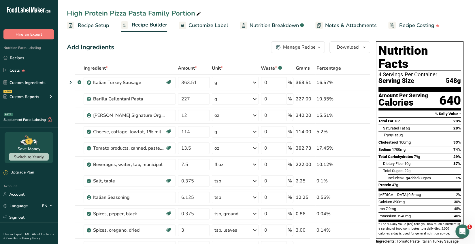
click at [219, 26] on span "Customize Label" at bounding box center [208, 26] width 40 height 8
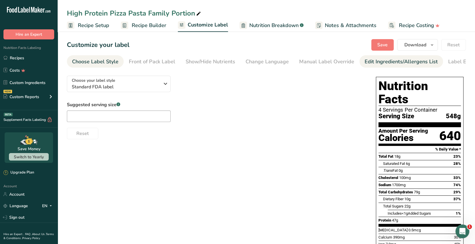
click at [393, 63] on div "Edit Ingredients/Allergens List" at bounding box center [401, 62] width 73 height 8
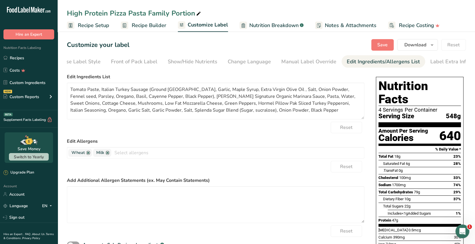
scroll to position [0, 20]
click at [75, 194] on textarea at bounding box center [215, 204] width 297 height 37
paste textarea "*The menu items may contain or come into contact with: milk, eggs, nuts, fish, …"
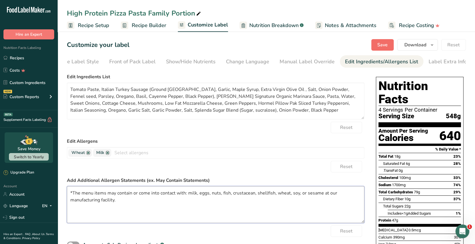
type textarea "*The menu items may contain or come into contact with: milk, eggs, nuts, fish, …"
click at [381, 47] on span "Save" at bounding box center [382, 44] width 10 height 7
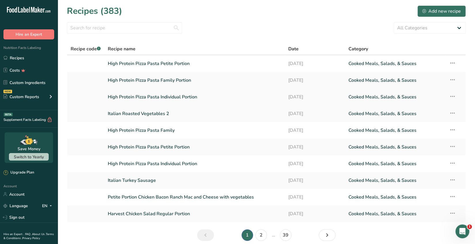
click at [174, 99] on link "High Protein Pizza Pasta Individual Portion" at bounding box center [195, 97] width 174 height 12
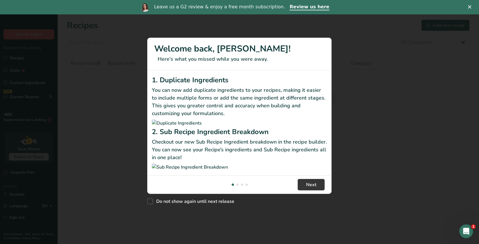
click at [470, 8] on icon "Close" at bounding box center [469, 6] width 3 height 3
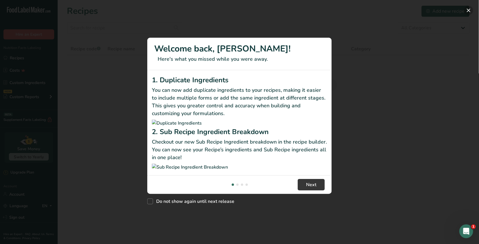
click at [468, 11] on button "New Features" at bounding box center [468, 10] width 9 height 9
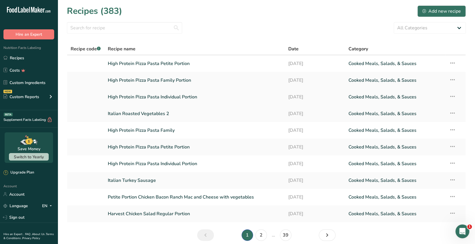
click at [187, 98] on link "High Protein Pizza Pasta Individual Portion" at bounding box center [195, 97] width 174 height 12
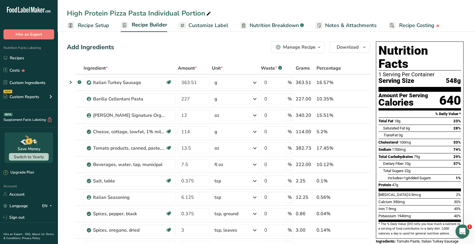
click at [212, 25] on span "Customize Label" at bounding box center [208, 26] width 40 height 8
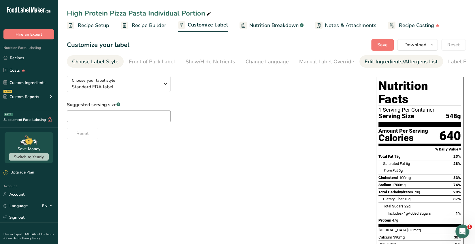
click at [365, 63] on div "Edit Ingredients/Allergens List" at bounding box center [401, 62] width 73 height 8
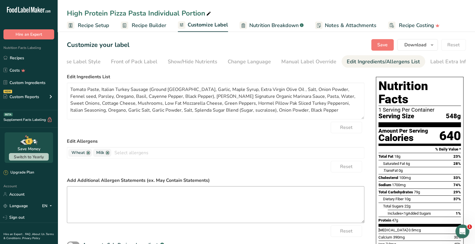
scroll to position [0, 20]
click at [75, 192] on textarea at bounding box center [215, 204] width 297 height 37
paste textarea "*The menu items may contain or come into contact with: milk, eggs, nuts, fish, …"
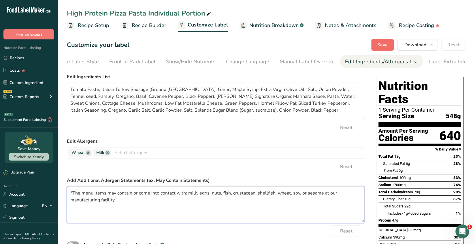
type textarea "*The menu items may contain or come into contact with: milk, eggs, nuts, fish, …"
click at [382, 46] on span "Save" at bounding box center [382, 44] width 10 height 7
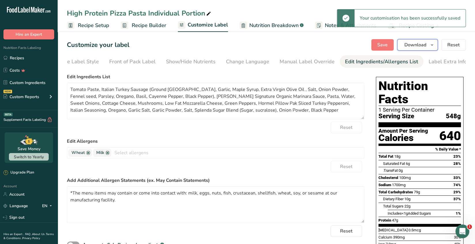
click at [419, 44] on span "Download" at bounding box center [415, 44] width 22 height 7
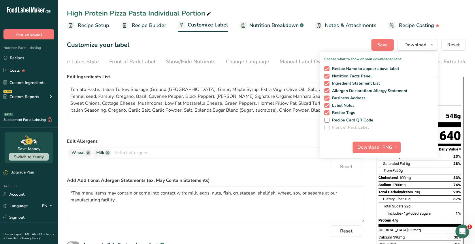
click at [339, 40] on div "Customize your label Save Download Choose what to show on your downloaded label…" at bounding box center [266, 45] width 399 height 12
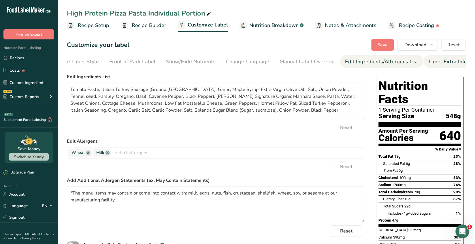
click at [439, 64] on div "Label Extra Info" at bounding box center [447, 62] width 38 height 8
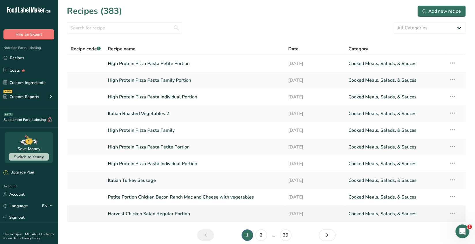
click at [172, 216] on link "Harvest Chicken Salad Regular Portion" at bounding box center [195, 214] width 174 height 12
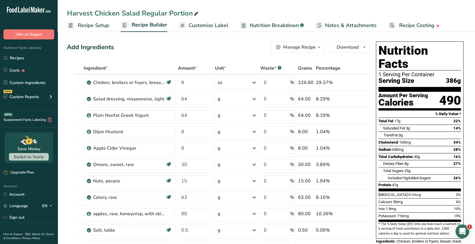
click at [212, 26] on span "Customize Label" at bounding box center [208, 26] width 40 height 8
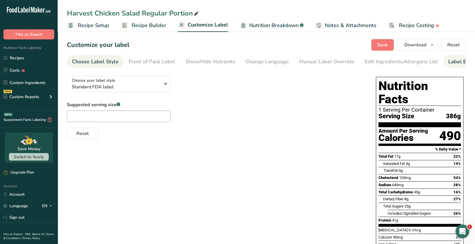
click at [454, 61] on div "Label Extra Info" at bounding box center [467, 62] width 38 height 8
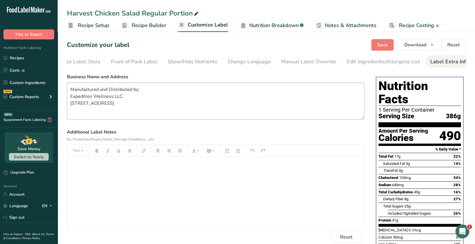
scroll to position [0, 20]
drag, startPoint x: 109, startPoint y: 117, endPoint x: 59, endPoint y: 86, distance: 59.0
click at [60, 86] on section "Customize your label Save Download Choose what to show on your downloaded label…" at bounding box center [266, 218] width 417 height 376
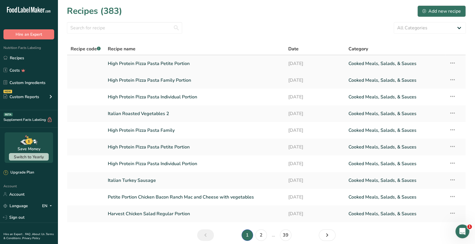
click at [128, 65] on link "High Protein Pizza Pasta Petite Portion" at bounding box center [195, 64] width 174 height 12
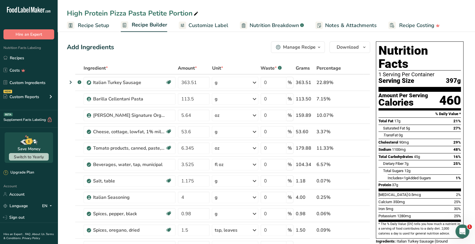
click at [203, 25] on span "Customize Label" at bounding box center [208, 26] width 40 height 8
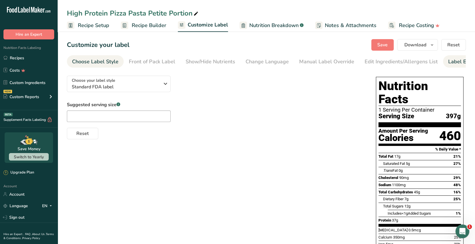
drag, startPoint x: 453, startPoint y: 61, endPoint x: 449, endPoint y: 64, distance: 5.4
click at [453, 61] on div "Label Extra Info" at bounding box center [467, 62] width 38 height 8
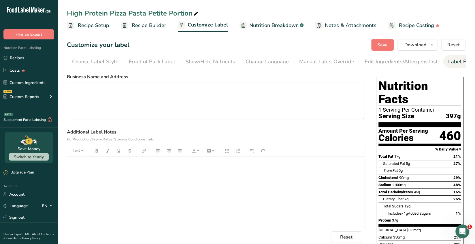
scroll to position [0, 20]
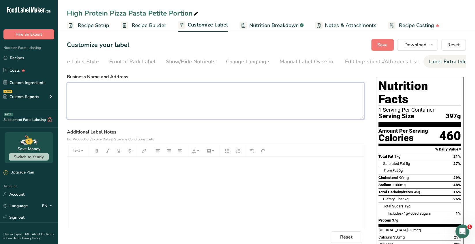
click at [77, 88] on textarea at bounding box center [215, 101] width 297 height 37
paste textarea "Manufactured and Distributed by; Expedition Wellness LLC. [STREET_ADDRESS]"
type textarea "Manufactured and Distributed by; Expedition Wellness LLC. [STREET_ADDRESS]"
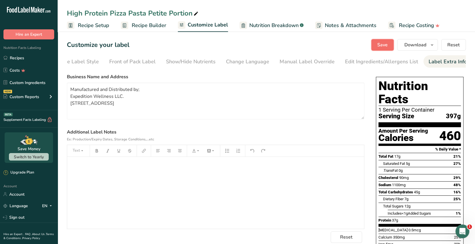
click at [381, 45] on span "Save" at bounding box center [382, 44] width 10 height 7
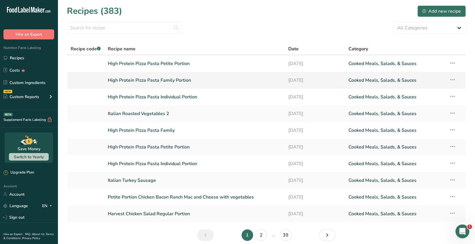
click at [139, 81] on link "High Protein Pizza Pasta Family Portion" at bounding box center [195, 80] width 174 height 12
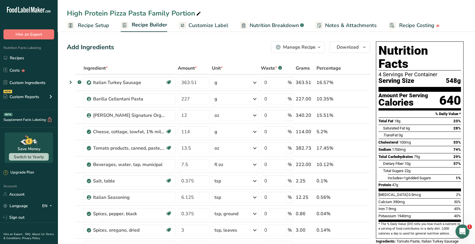
click at [212, 28] on span "Customize Label" at bounding box center [208, 26] width 40 height 8
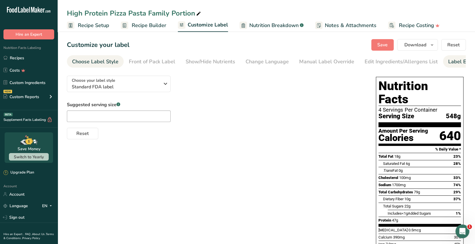
click at [448, 62] on div "Label Extra Info" at bounding box center [467, 62] width 38 height 8
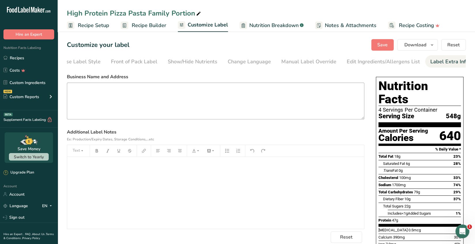
scroll to position [0, 20]
click at [75, 96] on textarea at bounding box center [215, 101] width 297 height 37
paste textarea "Manufactured and Distributed by; Expedition Wellness LLC. [STREET_ADDRESS]"
type textarea "Manufactured and Distributed by; Expedition Wellness LLC. [STREET_ADDRESS]"
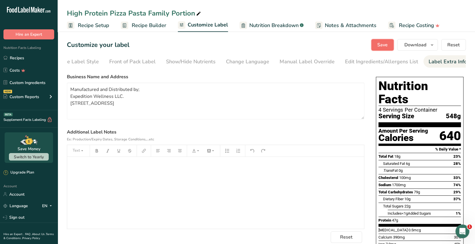
click at [383, 47] on span "Save" at bounding box center [382, 44] width 10 height 7
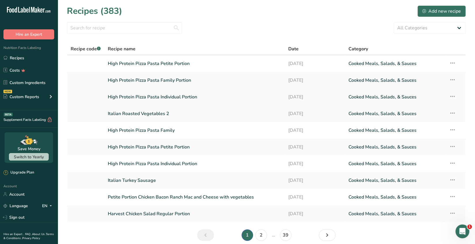
click at [191, 100] on link "High Protein Pizza Pasta Individual Portion" at bounding box center [195, 97] width 174 height 12
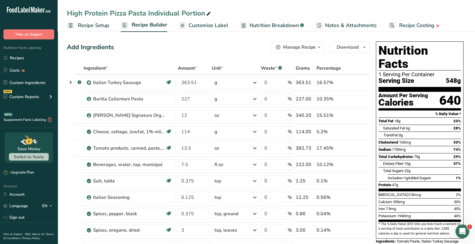
click at [208, 24] on span "Customize Label" at bounding box center [208, 26] width 40 height 8
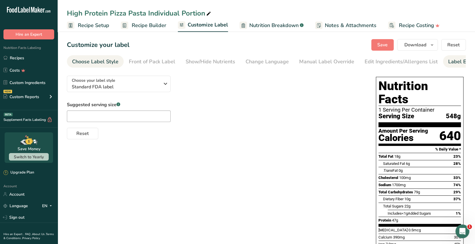
drag, startPoint x: 450, startPoint y: 65, endPoint x: 444, endPoint y: 65, distance: 6.3
click at [450, 65] on div "Label Extra Info" at bounding box center [467, 62] width 38 height 8
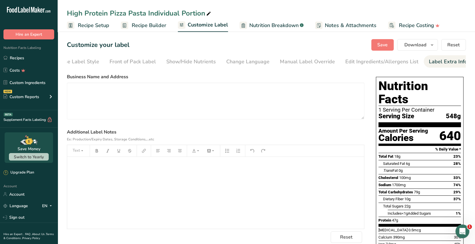
scroll to position [0, 20]
click at [73, 88] on textarea at bounding box center [215, 101] width 297 height 37
paste textarea "Manufactured and Distributed by; Expedition Wellness LLC. [STREET_ADDRESS]"
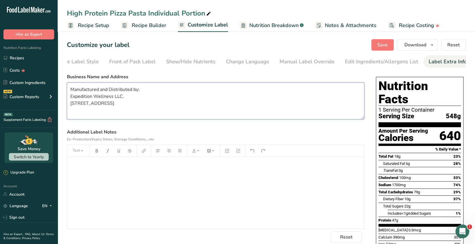
scroll to position [1, 0]
type textarea "Manufactured and Distributed by; Expedition Wellness LLC. [STREET_ADDRESS]"
click at [385, 42] on span "Save" at bounding box center [382, 44] width 10 height 7
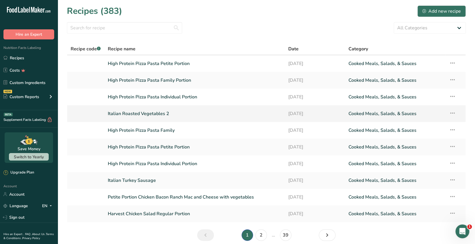
click at [161, 118] on link "Italian Roasted Vegetables 2" at bounding box center [195, 114] width 174 height 12
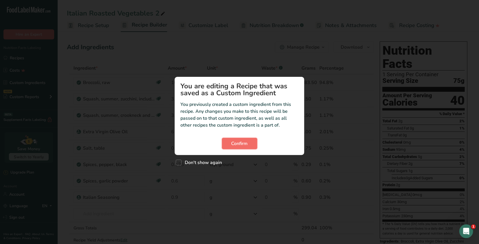
click at [247, 142] on span "Confirm" at bounding box center [239, 143] width 16 height 7
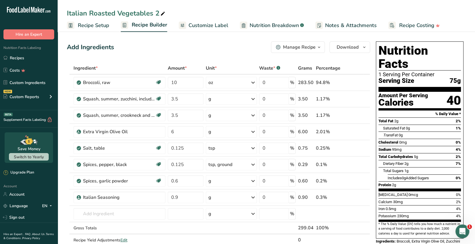
click at [313, 50] on div "Manage Recipe" at bounding box center [299, 47] width 33 height 7
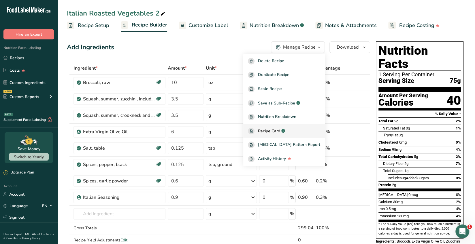
click at [280, 133] on span "Recipe Card" at bounding box center [269, 131] width 22 height 6
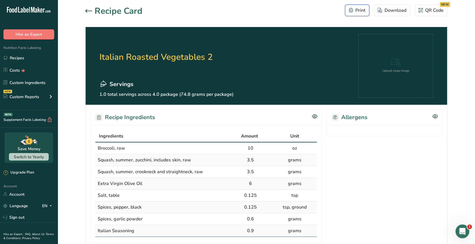
click at [361, 12] on div "Print" at bounding box center [357, 10] width 17 height 7
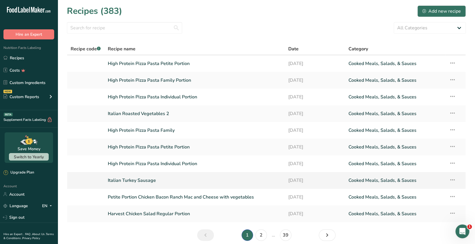
click at [141, 180] on link "Italian Turkey Sausage" at bounding box center [195, 181] width 174 height 12
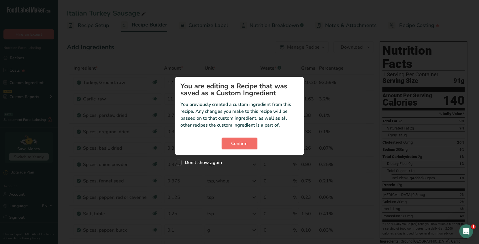
click at [243, 141] on span "Confirm" at bounding box center [239, 143] width 16 height 7
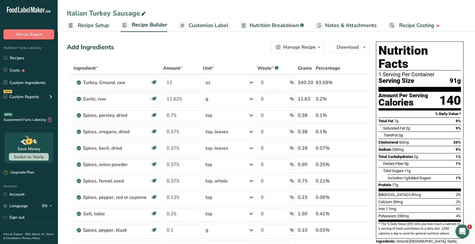
click at [303, 49] on div "Manage Recipe" at bounding box center [299, 47] width 33 height 7
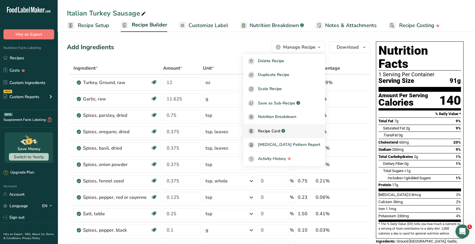
click at [280, 133] on span "Recipe Card" at bounding box center [269, 131] width 22 height 6
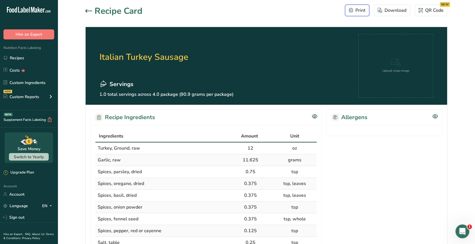
drag, startPoint x: 355, startPoint y: 11, endPoint x: 359, endPoint y: 190, distance: 179.0
click at [354, 11] on div "Print" at bounding box center [357, 10] width 17 height 7
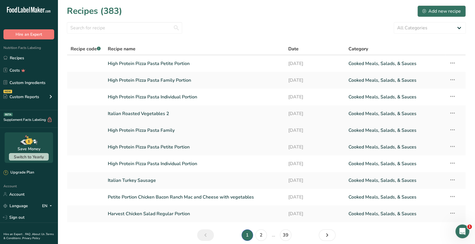
click at [454, 131] on icon at bounding box center [452, 130] width 7 height 10
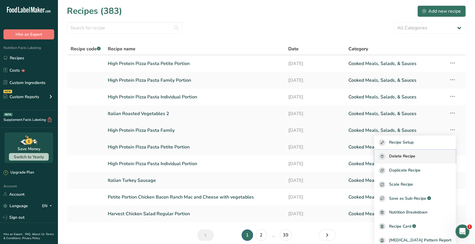
click at [419, 159] on button "Delete Recipe" at bounding box center [415, 157] width 82 height 14
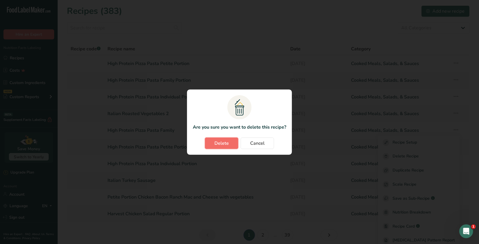
click at [228, 144] on span "Delete" at bounding box center [221, 143] width 14 height 7
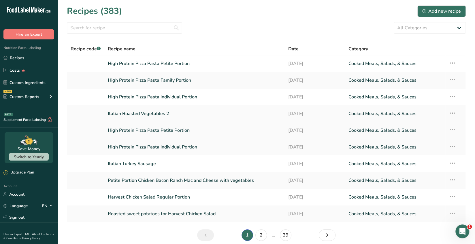
click at [452, 131] on icon at bounding box center [452, 130] width 7 height 10
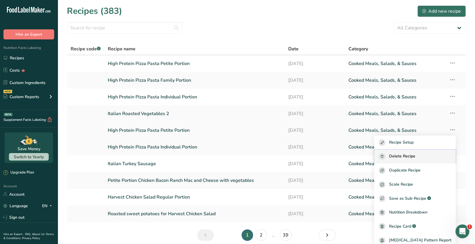
click at [425, 154] on div "Delete Recipe" at bounding box center [415, 156] width 72 height 7
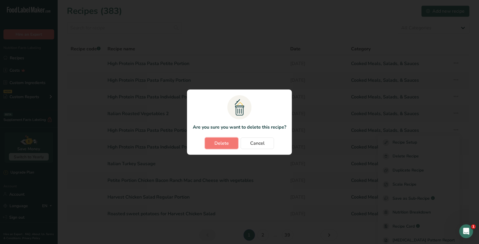
click at [223, 145] on span "Delete" at bounding box center [221, 143] width 14 height 7
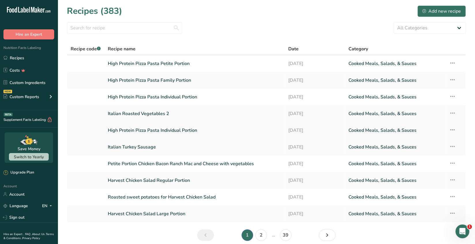
click at [455, 131] on icon at bounding box center [452, 130] width 7 height 10
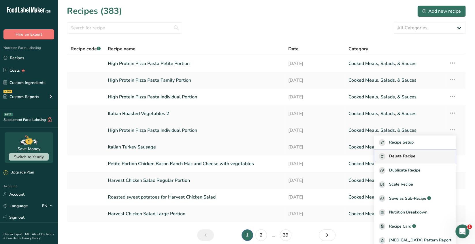
click at [415, 155] on span "Delete Recipe" at bounding box center [402, 156] width 26 height 7
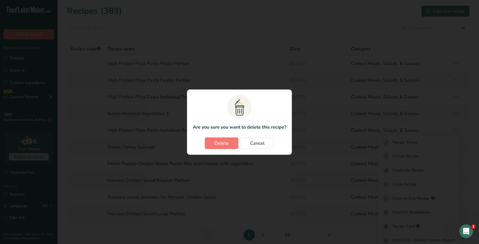
click at [220, 146] on span "Delete" at bounding box center [221, 143] width 14 height 7
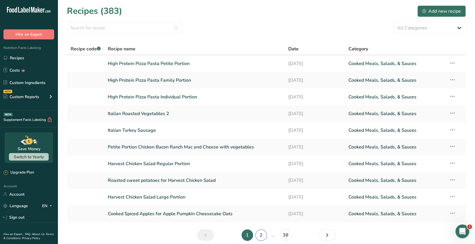
click at [261, 236] on link "2" at bounding box center [261, 236] width 12 height 12
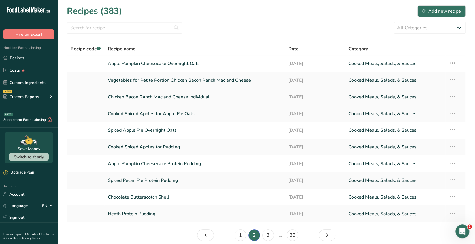
click at [202, 96] on link "Chicken Bacon Ranch Mac and Cheese Individual" at bounding box center [195, 97] width 174 height 12
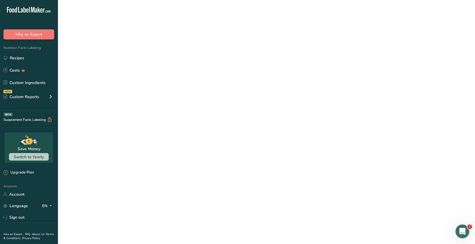
click at [202, 96] on link "Chicken Bacon Ranch Mac and Cheese Individual" at bounding box center [195, 97] width 174 height 12
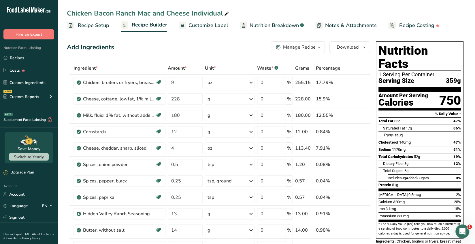
click at [100, 26] on span "Recipe Setup" at bounding box center [93, 26] width 31 height 8
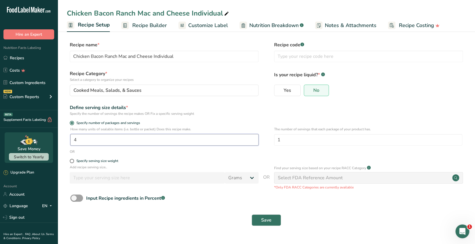
click at [81, 140] on input "4" at bounding box center [164, 140] width 188 height 12
type input "1"
click at [281, 141] on input "1" at bounding box center [368, 140] width 188 height 12
type input "4"
click at [268, 220] on span "Save" at bounding box center [266, 220] width 10 height 7
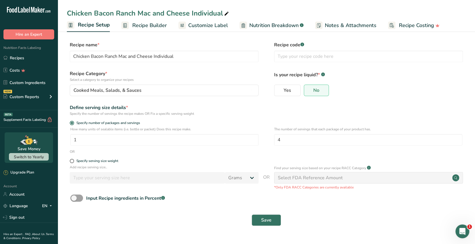
click at [212, 24] on span "Customize Label" at bounding box center [208, 26] width 40 height 8
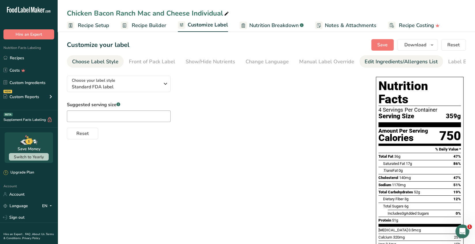
click at [394, 60] on div "Edit Ingredients/Allergens List" at bounding box center [401, 62] width 73 height 8
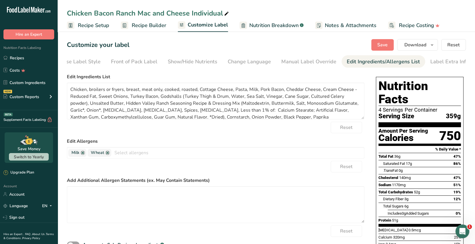
scroll to position [0, 20]
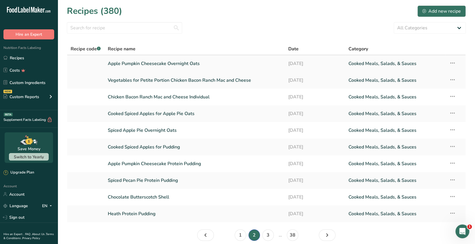
click at [191, 65] on link "Apple Pumpkin Cheesecake Overnight Oats" at bounding box center [195, 64] width 174 height 12
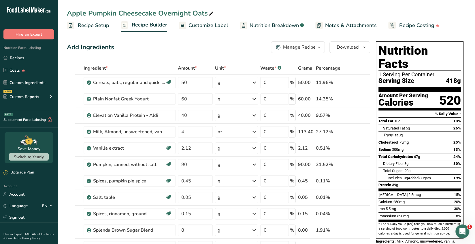
click at [216, 25] on span "Customize Label" at bounding box center [208, 26] width 40 height 8
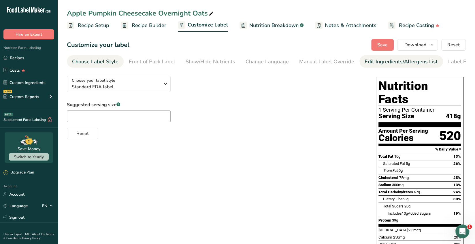
click at [369, 60] on div "Edit Ingredients/Allergens List" at bounding box center [401, 62] width 73 height 8
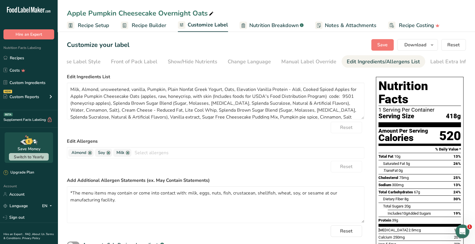
scroll to position [0, 20]
drag, startPoint x: 124, startPoint y: 202, endPoint x: 61, endPoint y: 187, distance: 64.9
click at [61, 187] on section "Customize your label Save Download Choose what to show on your downloaded label…" at bounding box center [266, 224] width 417 height 388
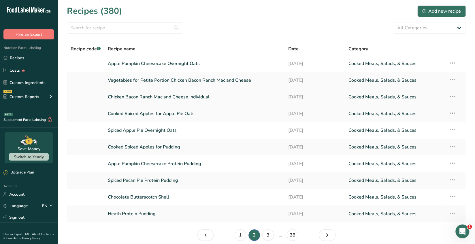
click at [187, 98] on link "Chicken Bacon Ranch Mac and Cheese Individual" at bounding box center [195, 97] width 174 height 12
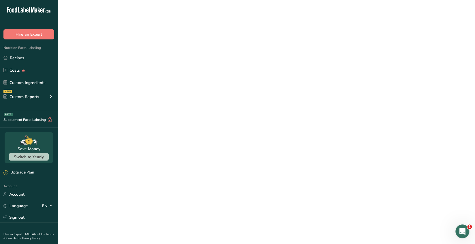
click at [187, 98] on link "Chicken Bacon Ranch Mac and Cheese Individual" at bounding box center [195, 97] width 174 height 12
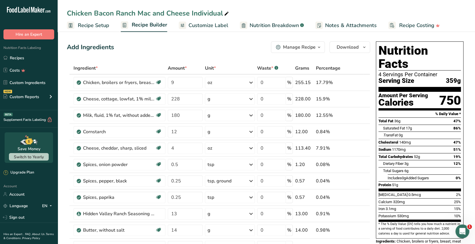
click at [209, 26] on span "Customize Label" at bounding box center [208, 26] width 40 height 8
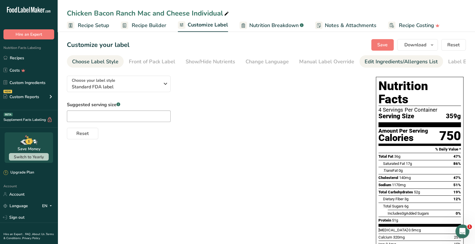
click at [398, 63] on div "Edit Ingredients/Allergens List" at bounding box center [401, 62] width 73 height 8
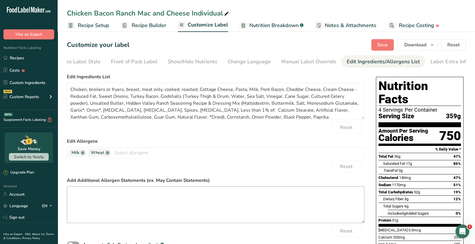
scroll to position [0, 20]
click at [75, 196] on textarea at bounding box center [215, 204] width 297 height 37
paste textarea "*The menu items may contain or come into contact with: milk, eggs, nuts, fish, …"
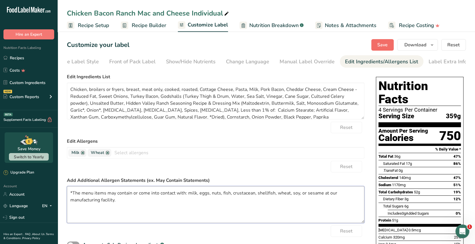
type textarea "*The menu items may contain or come into contact with: milk, eggs, nuts, fish, …"
click at [382, 44] on span "Save" at bounding box center [382, 44] width 10 height 7
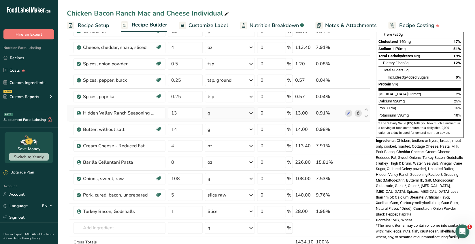
scroll to position [115, 0]
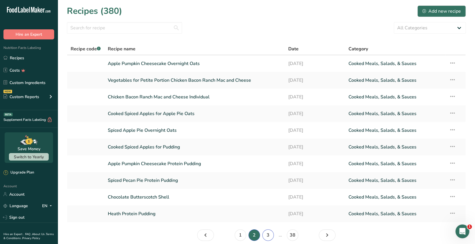
click at [266, 235] on link "3" at bounding box center [268, 236] width 12 height 12
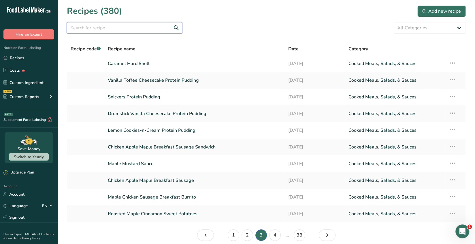
drag, startPoint x: 121, startPoint y: 30, endPoint x: 104, endPoint y: 23, distance: 18.2
click at [121, 30] on input "text" at bounding box center [124, 28] width 115 height 12
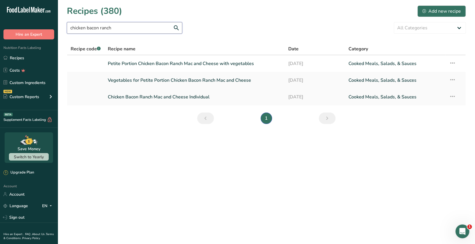
type input "chicken bacon ranch"
click at [207, 97] on link "Chicken Bacon Ranch Mac and Cheese Individual" at bounding box center [195, 97] width 174 height 12
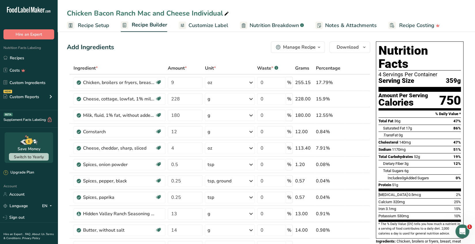
click at [96, 25] on span "Recipe Setup" at bounding box center [93, 26] width 31 height 8
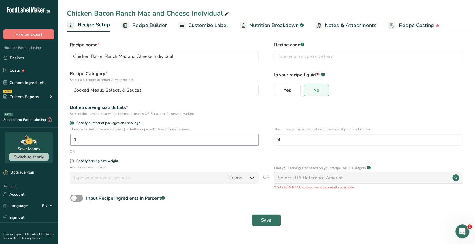
click at [80, 139] on input "1" at bounding box center [164, 140] width 188 height 12
type input "4"
click at [282, 141] on input "4" at bounding box center [368, 140] width 188 height 12
type input "1"
click at [267, 221] on span "Save" at bounding box center [266, 220] width 10 height 7
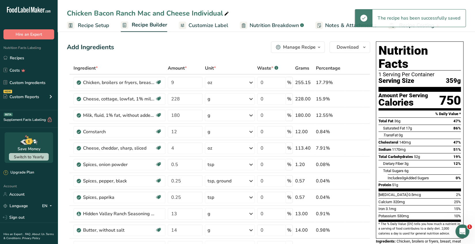
click at [209, 28] on span "Customize Label" at bounding box center [208, 26] width 40 height 8
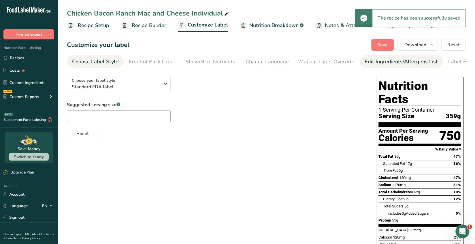
click at [369, 63] on div "Edit Ingredients/Allergens List" at bounding box center [401, 62] width 73 height 8
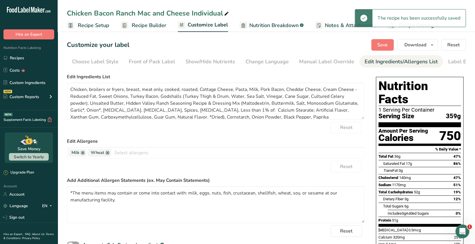
scroll to position [0, 20]
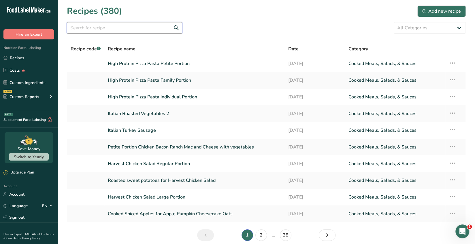
click at [83, 28] on input "text" at bounding box center [124, 28] width 115 height 12
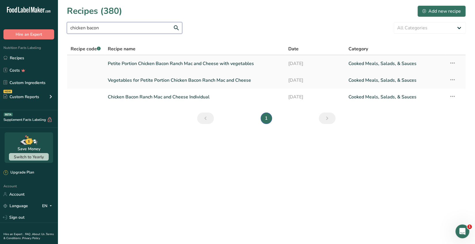
type input "chicken bacon"
click at [228, 67] on link "Petite Portion Chicken Bacon Ranch Mac and Cheese with vegetables" at bounding box center [195, 64] width 174 height 12
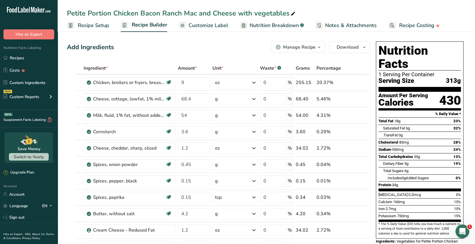
click at [289, 14] on div "Petite Portion Chicken Bacon Ranch Mac and Cheese with vegetables" at bounding box center [182, 13] width 230 height 10
drag, startPoint x: 290, startPoint y: 13, endPoint x: 48, endPoint y: 5, distance: 242.2
click at [58, 3] on div "Petite Portion Chicken Bacon Ranch Mac and Cheese with vegetables Recipe Setup …" at bounding box center [266, 16] width 417 height 32
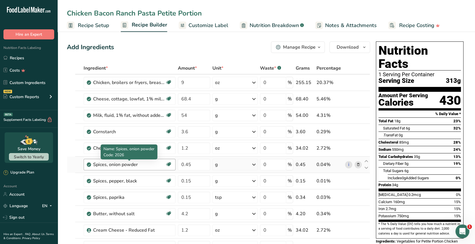
type input "Chicken Bacon Ranch Pasta Petite Portion"
drag, startPoint x: 148, startPoint y: 167, endPoint x: 156, endPoint y: 164, distance: 8.1
click at [148, 167] on div "Spices, onion powder" at bounding box center [129, 164] width 72 height 7
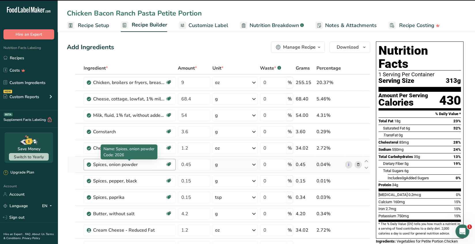
click at [148, 167] on div "Spices, onion powder" at bounding box center [129, 164] width 72 height 7
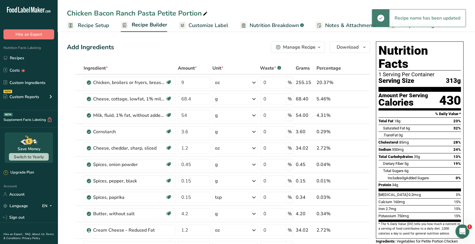
click at [218, 24] on span "Customize Label" at bounding box center [208, 26] width 40 height 8
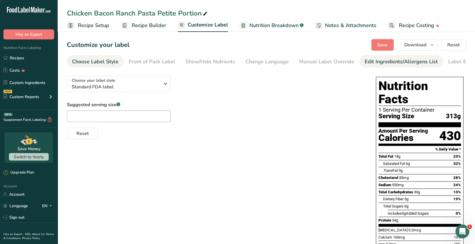
click at [404, 64] on div "Edit Ingredients/Allergens List" at bounding box center [401, 62] width 73 height 8
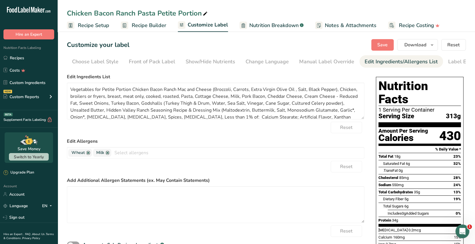
scroll to position [0, 20]
click at [75, 194] on textarea at bounding box center [215, 204] width 297 height 37
paste textarea "*The menu items may contain or come into contact with: milk, eggs, nuts, fish, …"
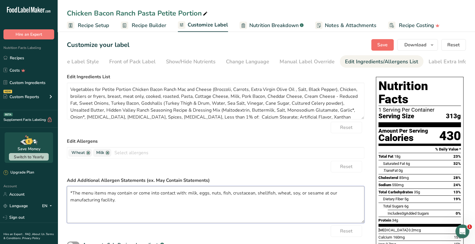
type textarea "*The menu items may contain or come into contact with: milk, eggs, nuts, fish, …"
click at [380, 46] on span "Save" at bounding box center [382, 44] width 10 height 7
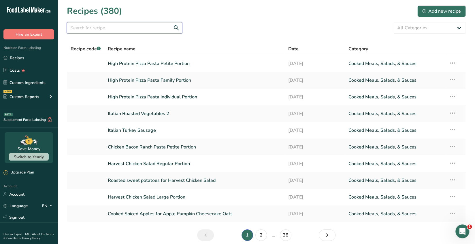
click at [107, 29] on input "text" at bounding box center [124, 28] width 115 height 12
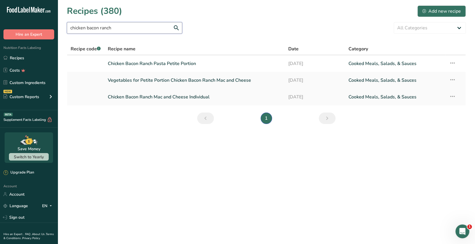
type input "chicken bacon ranch"
click at [452, 96] on icon at bounding box center [452, 96] width 7 height 10
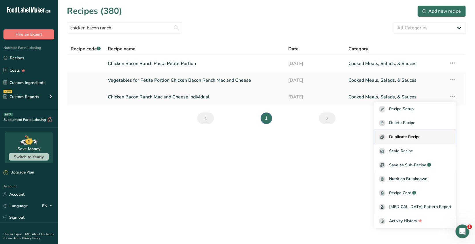
click at [418, 138] on span "Duplicate Recipe" at bounding box center [404, 137] width 31 height 7
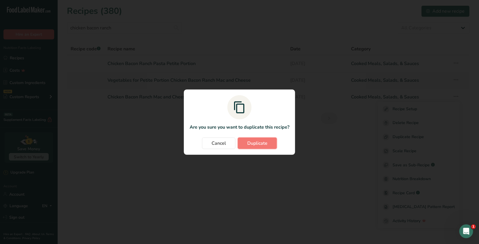
click at [260, 142] on span "Duplicate" at bounding box center [257, 143] width 20 height 7
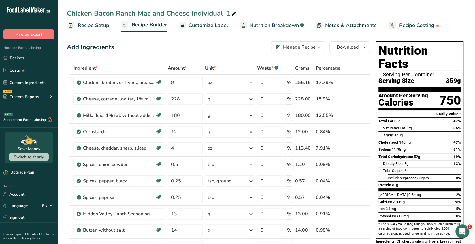
click at [237, 13] on span at bounding box center [234, 13] width 7 height 7
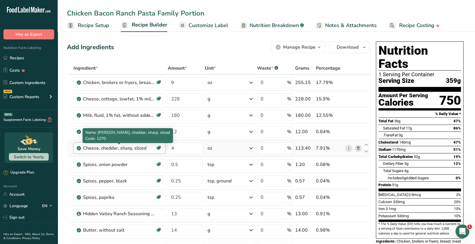
type input "Chicken Bacon Ranch Pasta Family Portion"
click at [110, 150] on div "Cheese, cheddar, sharp, sliced" at bounding box center [119, 148] width 72 height 7
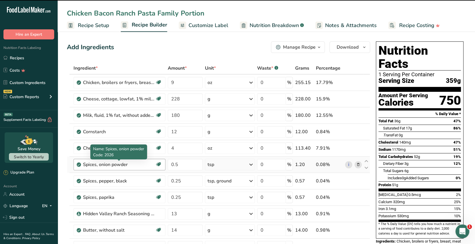
click at [114, 165] on div "Spices, onion powder" at bounding box center [119, 164] width 72 height 7
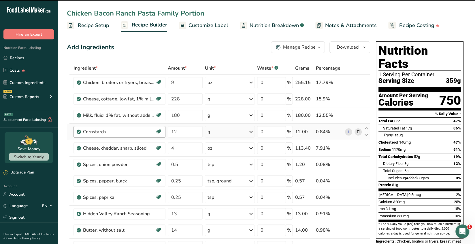
click at [138, 166] on div "Spices, onion powder" at bounding box center [119, 164] width 72 height 7
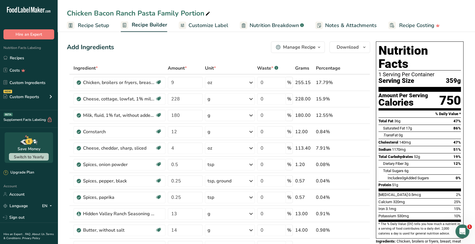
click at [97, 26] on span "Recipe Setup" at bounding box center [93, 26] width 31 height 8
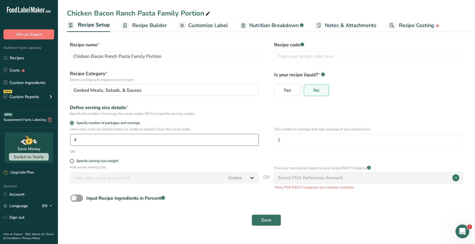
click at [79, 143] on input "4" at bounding box center [164, 140] width 188 height 12
type input "1"
click at [281, 141] on input "1" at bounding box center [368, 140] width 188 height 12
type input "4"
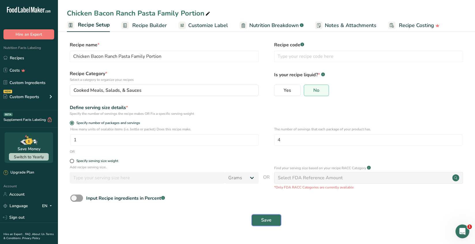
click at [273, 220] on button "Save" at bounding box center [266, 221] width 29 height 12
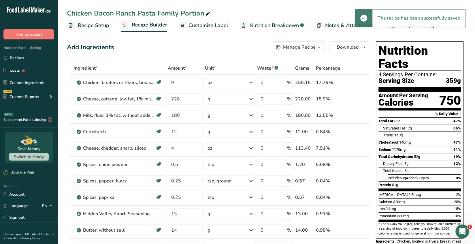
click at [219, 24] on span "Customize Label" at bounding box center [208, 26] width 40 height 8
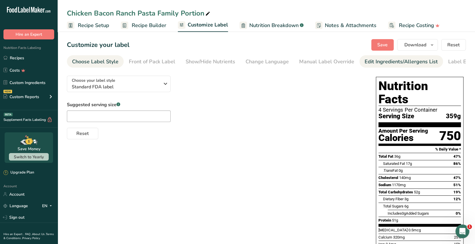
click at [379, 63] on div "Edit Ingredients/Allergens List" at bounding box center [401, 62] width 73 height 8
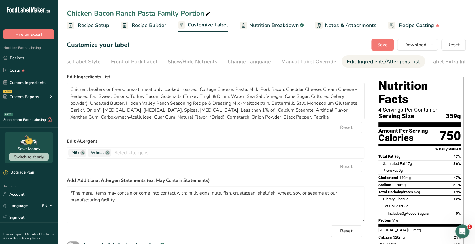
scroll to position [0, 20]
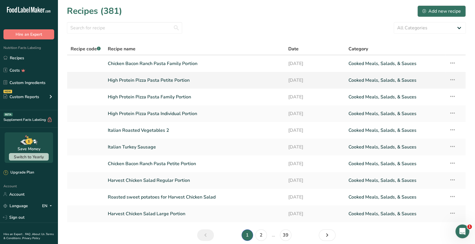
click at [155, 81] on link "High Protein Pizza Pasta Petite Portion" at bounding box center [195, 80] width 174 height 12
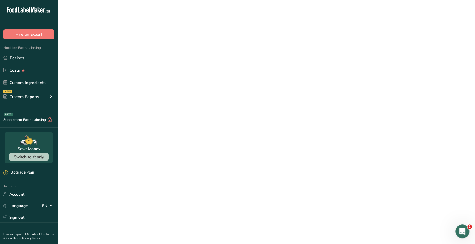
click at [155, 81] on link "High Protein Pizza Pasta Petite Portion" at bounding box center [195, 80] width 174 height 12
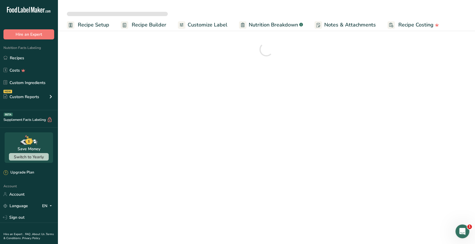
click at [207, 25] on span "Customize Label" at bounding box center [208, 25] width 40 height 8
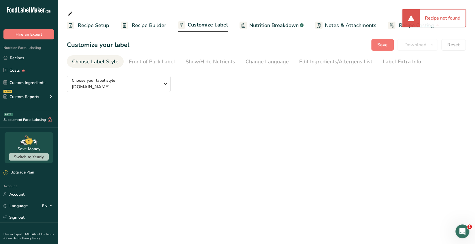
click at [203, 23] on span "Customize Label" at bounding box center [208, 25] width 40 height 8
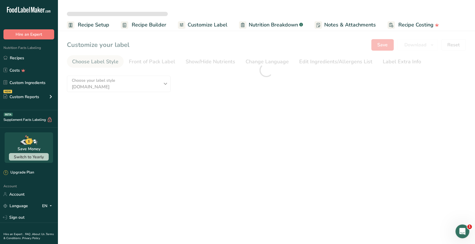
click at [206, 26] on span "Customize Label" at bounding box center [208, 25] width 40 height 8
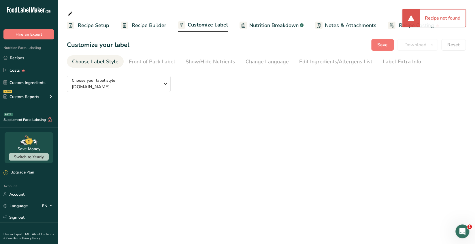
click at [210, 24] on span "Customize Label" at bounding box center [208, 25] width 40 height 8
click at [20, 58] on link "Recipes" at bounding box center [29, 57] width 58 height 11
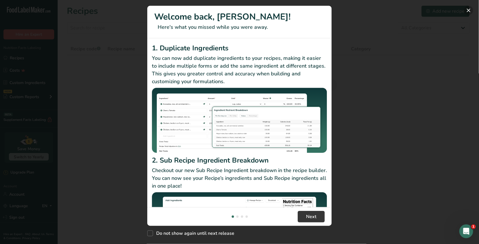
click at [469, 9] on button "New Features" at bounding box center [468, 10] width 9 height 9
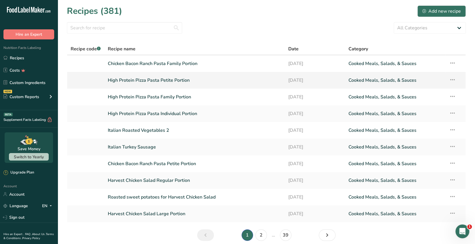
click at [183, 81] on link "High Protein Pizza Pasta Petite Portion" at bounding box center [195, 80] width 174 height 12
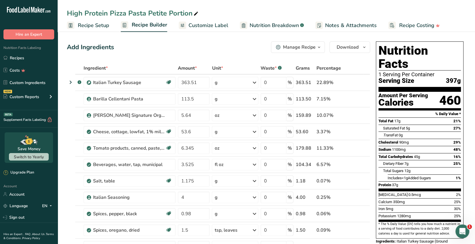
click at [205, 26] on span "Customize Label" at bounding box center [208, 26] width 40 height 8
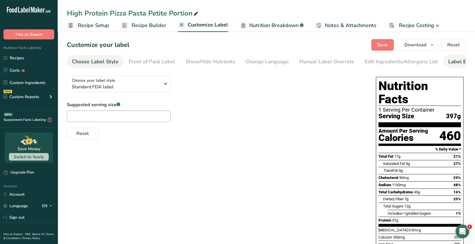
click at [461, 62] on div "Label Extra Info" at bounding box center [467, 62] width 38 height 8
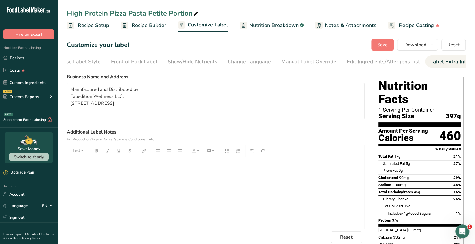
scroll to position [0, 20]
drag, startPoint x: 107, startPoint y: 118, endPoint x: 68, endPoint y: 89, distance: 48.6
click at [68, 89] on textarea "Manufactured and Distributed by; Expedition Wellness LLC. [STREET_ADDRESS]" at bounding box center [215, 101] width 297 height 37
drag, startPoint x: 380, startPoint y: 44, endPoint x: 376, endPoint y: 48, distance: 5.8
click at [381, 44] on span "Save" at bounding box center [382, 44] width 10 height 7
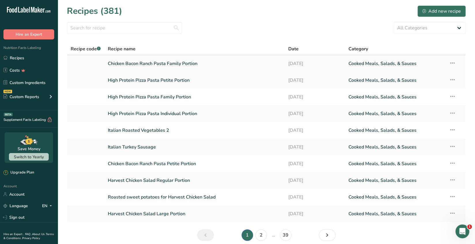
click at [178, 64] on link "Chicken Bacon Ranch Pasta Family Portion" at bounding box center [195, 64] width 174 height 12
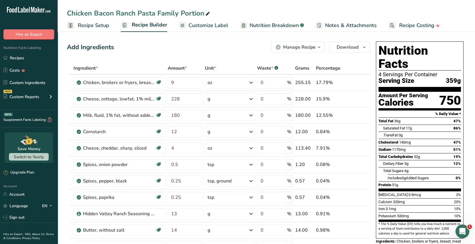
click at [220, 27] on span "Customize Label" at bounding box center [208, 26] width 40 height 8
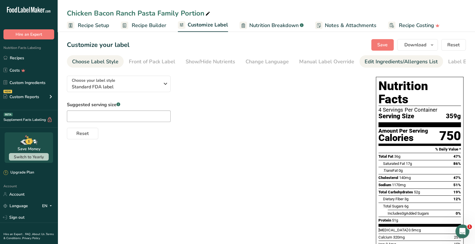
click at [387, 62] on div "Edit Ingredients/Allergens List" at bounding box center [401, 62] width 73 height 8
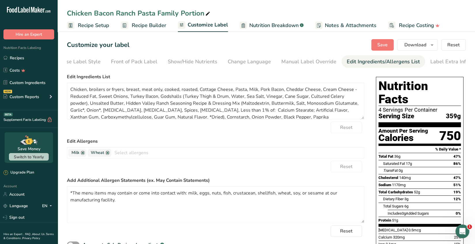
scroll to position [0, 20]
click at [431, 65] on div "Label Extra Info" at bounding box center [447, 62] width 38 height 8
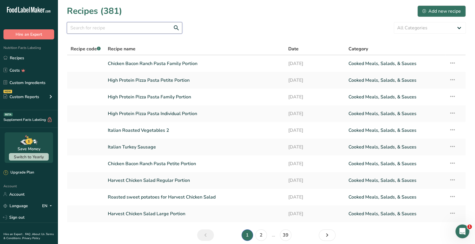
click at [82, 30] on input "text" at bounding box center [124, 28] width 115 height 12
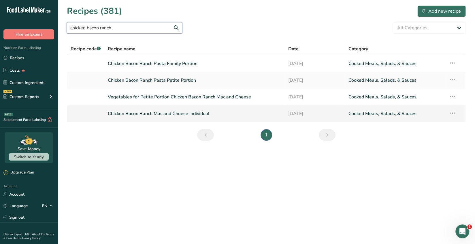
type input "chicken bacon ranch"
click at [191, 114] on link "Chicken Bacon Ranch Mac and Cheese Individual" at bounding box center [195, 114] width 174 height 12
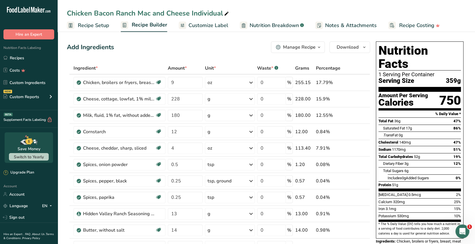
drag, startPoint x: 188, startPoint y: 14, endPoint x: 139, endPoint y: 10, distance: 49.1
click at [139, 10] on div "Chicken Bacon Ranch Mac and Cheese Individual" at bounding box center [148, 13] width 163 height 10
type input "Chicken Bacon Ranch Pasta Individual"
click at [129, 133] on div "Cornstarch" at bounding box center [119, 132] width 72 height 7
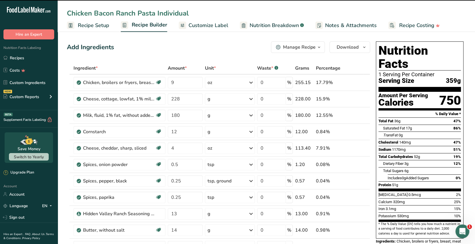
click at [220, 26] on span "Customize Label" at bounding box center [208, 26] width 40 height 8
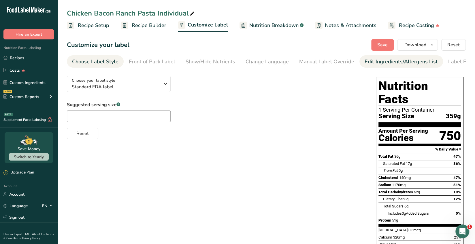
click at [384, 62] on div "Edit Ingredients/Allergens List" at bounding box center [401, 62] width 73 height 8
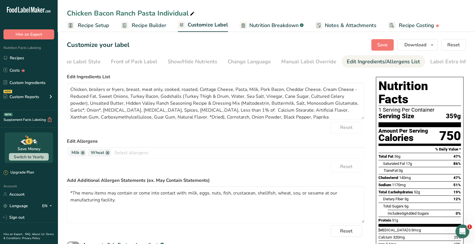
scroll to position [0, 20]
click at [436, 64] on div "Label Extra Info" at bounding box center [447, 62] width 38 height 8
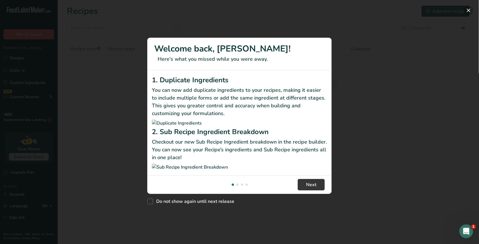
click at [468, 8] on button "New Features" at bounding box center [468, 10] width 9 height 9
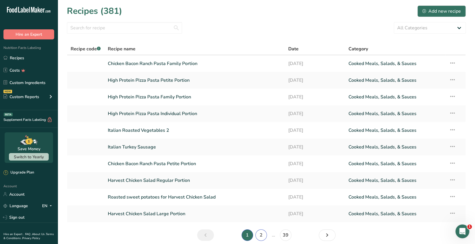
click at [260, 237] on link "2" at bounding box center [261, 236] width 12 height 12
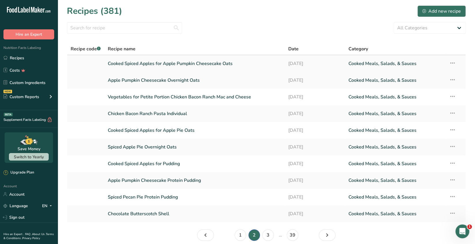
click at [170, 67] on link "Cooked Spiced Apples for Apple Pumpkin Cheesecake Oats" at bounding box center [195, 64] width 174 height 12
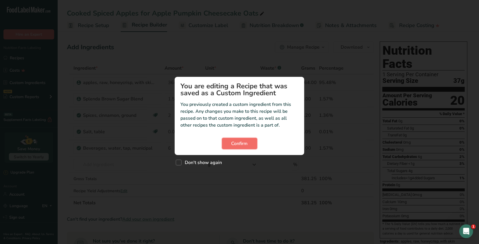
click at [245, 143] on span "Confirm" at bounding box center [239, 143] width 16 height 7
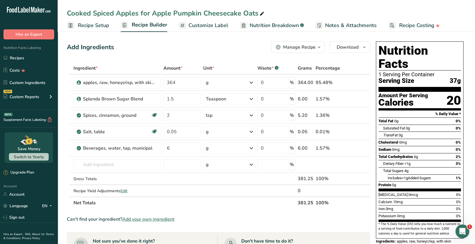
click at [217, 24] on span "Customize Label" at bounding box center [208, 26] width 40 height 8
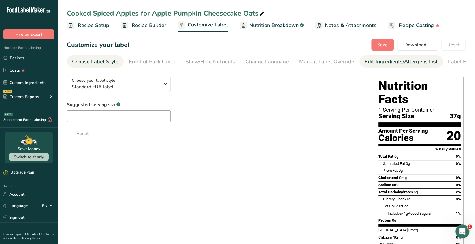
click at [374, 65] on div "Edit Ingredients/Allergens List" at bounding box center [401, 62] width 73 height 8
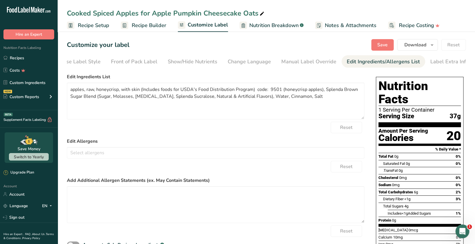
scroll to position [0, 20]
click at [440, 65] on div "Label Extra Info" at bounding box center [447, 62] width 38 height 8
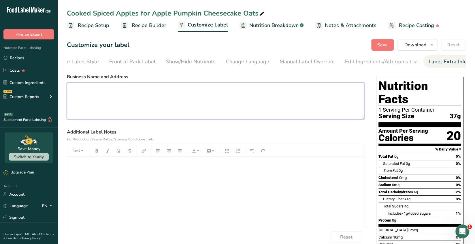
click at [78, 92] on textarea at bounding box center [215, 101] width 297 height 37
paste textarea "Manufactured and Distributed by; Expedition Wellness LLC. [STREET_ADDRESS]"
type textarea "Manufactured and Distributed by; Expedition Wellness LLC. [STREET_ADDRESS]"
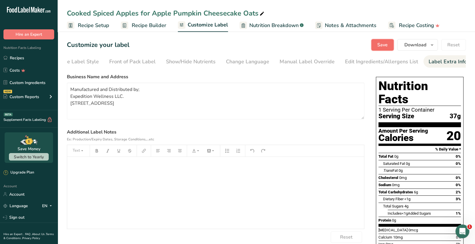
click at [381, 47] on span "Save" at bounding box center [382, 44] width 10 height 7
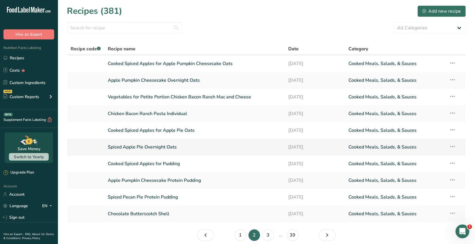
click at [151, 148] on link "Spiced Apple Pie Overnight Oats" at bounding box center [195, 147] width 174 height 12
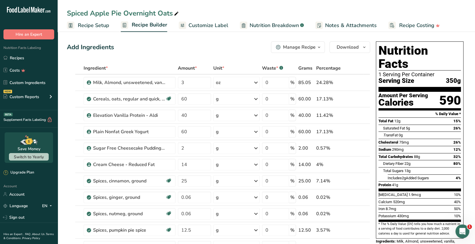
click at [217, 27] on span "Customize Label" at bounding box center [208, 26] width 40 height 8
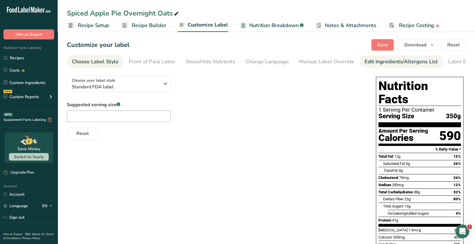
click at [409, 61] on div "Edit Ingredients/Allergens List" at bounding box center [401, 62] width 73 height 8
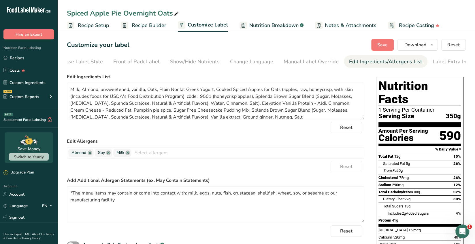
scroll to position [0, 20]
drag, startPoint x: 122, startPoint y: 201, endPoint x: 61, endPoint y: 188, distance: 62.8
click at [61, 188] on section "Customize your label Save Download Choose what to show on your downloaded label…" at bounding box center [266, 210] width 417 height 361
click at [439, 65] on div "Label Extra Info" at bounding box center [447, 62] width 38 height 8
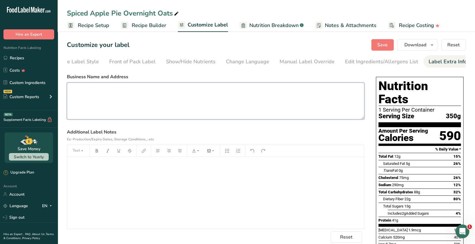
click at [78, 92] on textarea at bounding box center [215, 101] width 297 height 37
paste textarea "*The menu items may contain or come into contact with: milk, eggs, nuts, fish, …"
type textarea "*The menu items may contain or come into contact with: milk, eggs, nuts, fish, …"
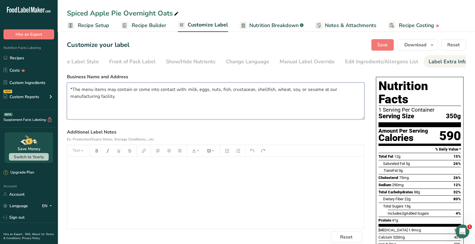
drag, startPoint x: 115, startPoint y: 98, endPoint x: 60, endPoint y: 89, distance: 55.2
click at [60, 89] on section "Customize your label Save Download Choose what to show on your downloaded label…" at bounding box center [266, 210] width 417 height 361
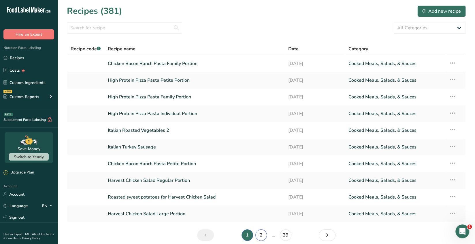
click at [261, 236] on link "2" at bounding box center [261, 236] width 12 height 12
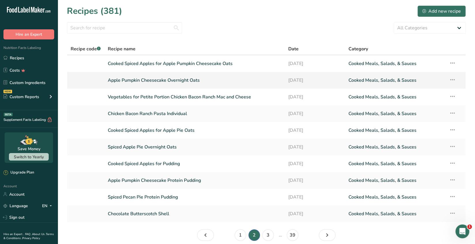
click at [190, 79] on link "Apple Pumpkin Cheesecake Overnight Oats" at bounding box center [195, 80] width 174 height 12
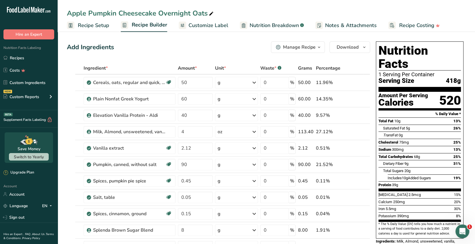
click at [214, 28] on span "Customize Label" at bounding box center [208, 26] width 40 height 8
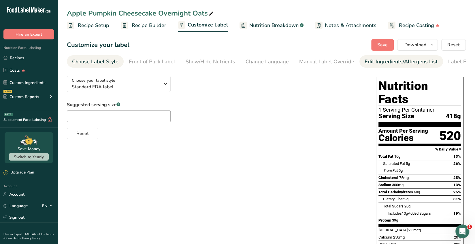
click at [377, 62] on div "Edit Ingredients/Allergens List" at bounding box center [401, 62] width 73 height 8
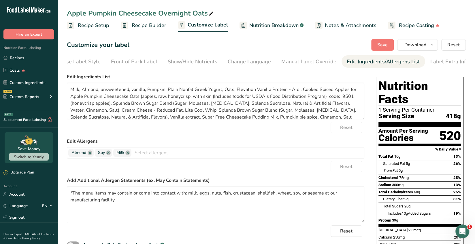
scroll to position [0, 20]
click at [428, 62] on div "Label Extra Info" at bounding box center [447, 62] width 38 height 8
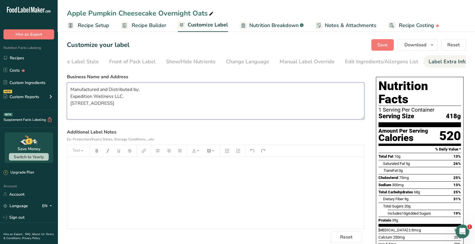
scroll to position [0, 0]
drag, startPoint x: 100, startPoint y: 118, endPoint x: 63, endPoint y: 87, distance: 48.3
click at [63, 87] on section "Customize your label Save Download Choose what to show on your downloaded label…" at bounding box center [266, 224] width 417 height 388
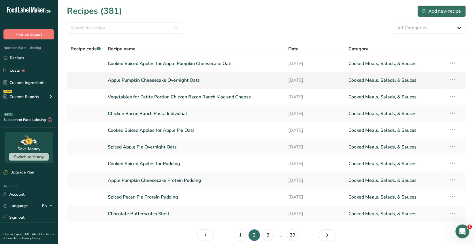
click at [185, 82] on link "Apple Pumpkin Cheesecake Overnight Oats" at bounding box center [195, 80] width 174 height 12
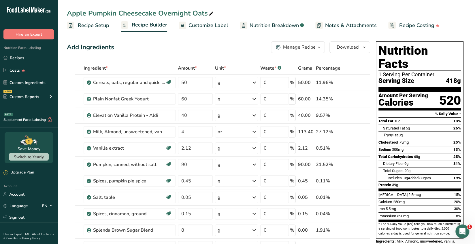
click at [203, 27] on span "Customize Label" at bounding box center [208, 26] width 40 height 8
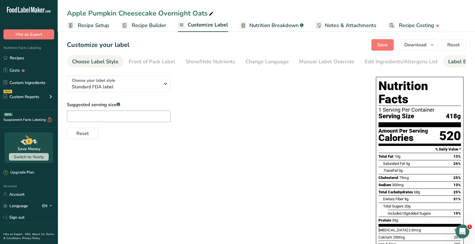
click at [453, 63] on div "Label Extra Info" at bounding box center [467, 62] width 38 height 8
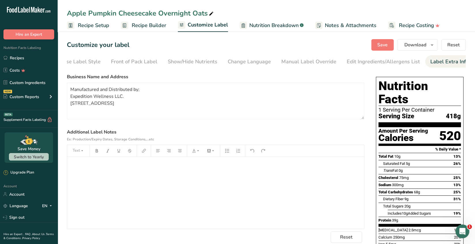
scroll to position [0, 20]
click at [395, 62] on div "Edit Ingredients/Allergens List" at bounding box center [381, 62] width 73 height 8
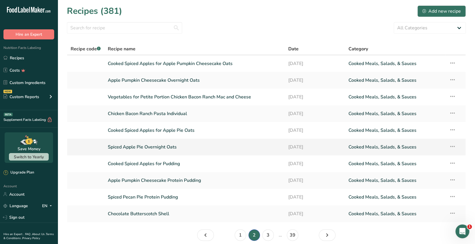
click at [175, 148] on link "Spiced Apple Pie Overnight Oats" at bounding box center [195, 147] width 174 height 12
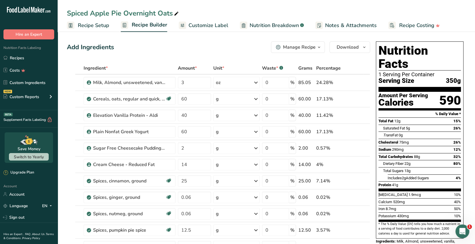
click at [215, 26] on span "Customize Label" at bounding box center [208, 26] width 40 height 8
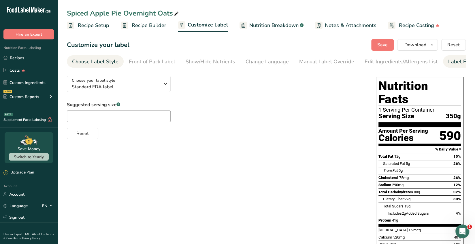
click at [463, 63] on div "Label Extra Info" at bounding box center [467, 62] width 38 height 8
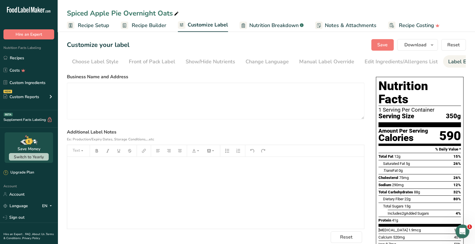
scroll to position [0, 20]
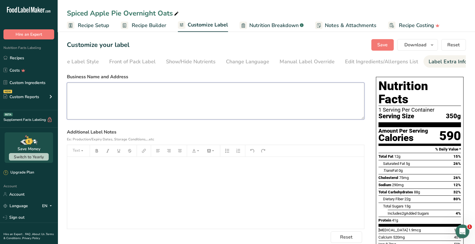
click at [75, 91] on textarea at bounding box center [215, 101] width 297 height 37
paste textarea "Manufactured and Distributed by; Expedition Wellness LLC. [STREET_ADDRESS]"
type textarea "Manufactured and Distributed by; Expedition Wellness LLC. [STREET_ADDRESS]"
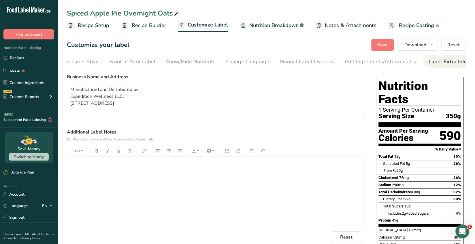
click at [381, 46] on span "Save" at bounding box center [382, 44] width 10 height 7
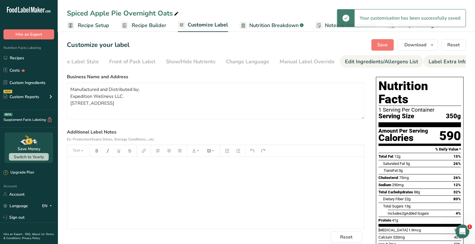
click at [367, 61] on div "Edit Ingredients/Allergens List" at bounding box center [381, 62] width 73 height 8
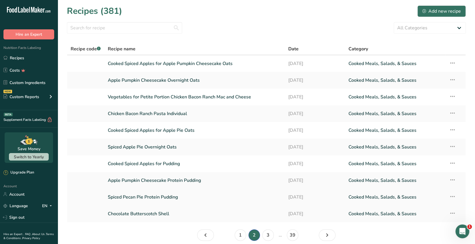
click at [165, 198] on link "Spiced Pecan Pie Protein Pudding" at bounding box center [195, 197] width 174 height 12
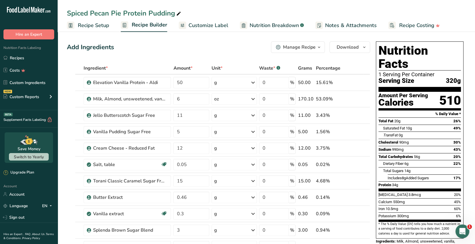
click at [212, 25] on span "Customize Label" at bounding box center [208, 26] width 40 height 8
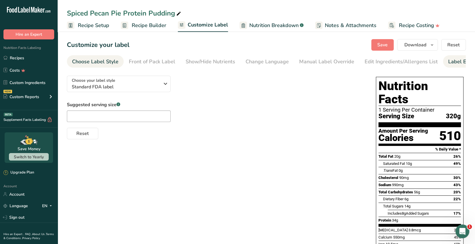
click at [460, 62] on div "Label Extra Info" at bounding box center [467, 62] width 38 height 8
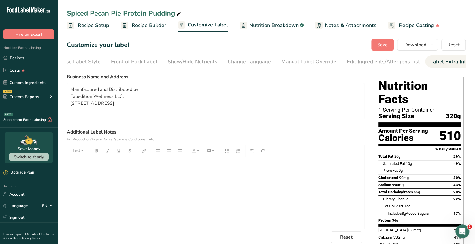
scroll to position [0, 20]
click at [378, 65] on div "Edit Ingredients/Allergens List" at bounding box center [381, 62] width 73 height 8
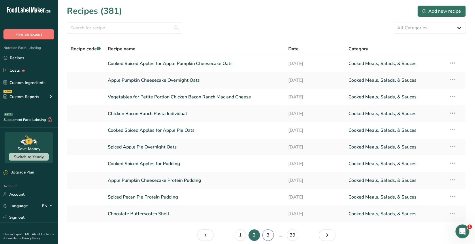
click at [265, 235] on link "3" at bounding box center [268, 236] width 12 height 12
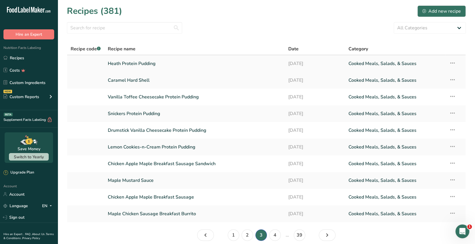
click at [150, 63] on link "Heath Protein Pudding" at bounding box center [195, 64] width 174 height 12
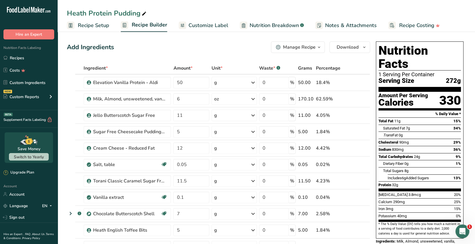
click at [198, 25] on span "Customize Label" at bounding box center [208, 26] width 40 height 8
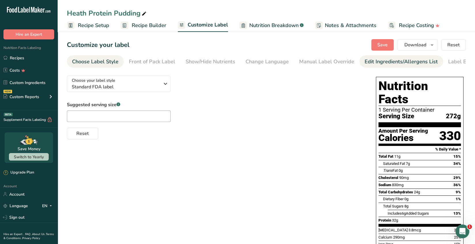
click at [378, 63] on div "Edit Ingredients/Allergens List" at bounding box center [401, 62] width 73 height 8
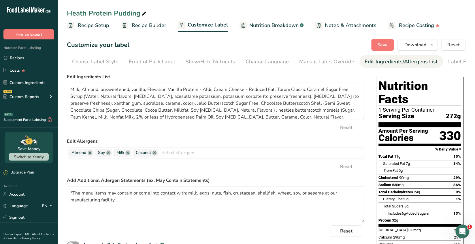
scroll to position [0, 20]
click at [438, 65] on div "Label Extra Info" at bounding box center [447, 62] width 38 height 8
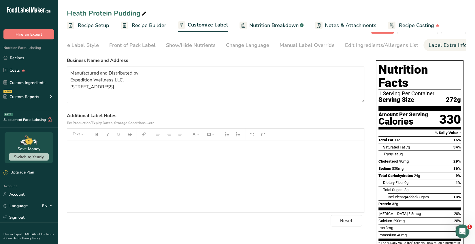
scroll to position [29, 0]
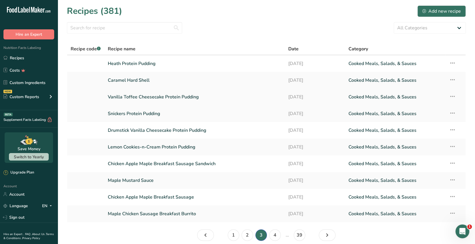
click at [189, 97] on link "Vanilla Toffee Cheesecake Protein Pudding" at bounding box center [195, 97] width 174 height 12
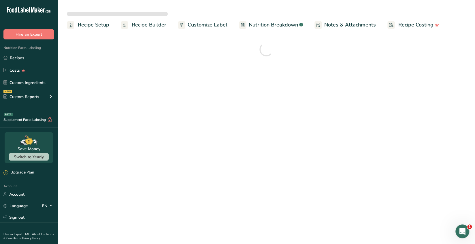
click at [218, 26] on span "Customize Label" at bounding box center [208, 25] width 40 height 8
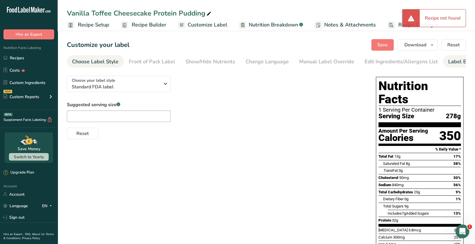
click at [456, 64] on div "Label Extra Info" at bounding box center [467, 62] width 38 height 8
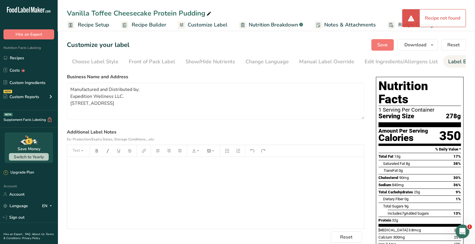
scroll to position [0, 20]
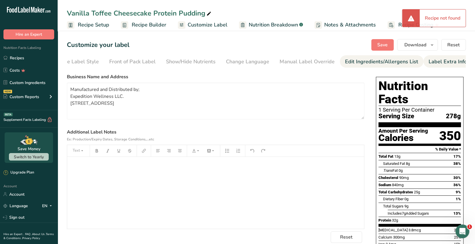
click at [396, 59] on div "Edit Ingredients/Allergens List" at bounding box center [381, 62] width 73 height 8
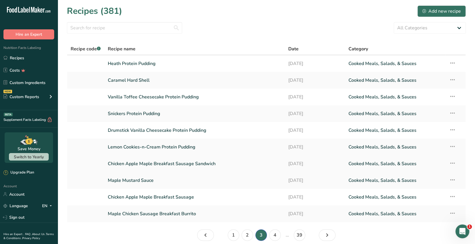
click at [189, 163] on link "Chicken Apple Maple Breakfast Sausage Sandwich" at bounding box center [195, 164] width 174 height 12
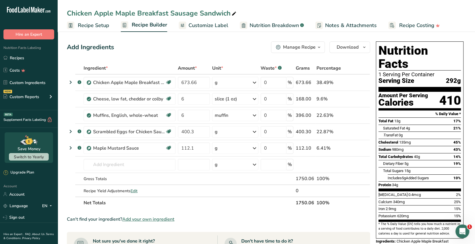
click at [218, 24] on span "Customize Label" at bounding box center [208, 26] width 40 height 8
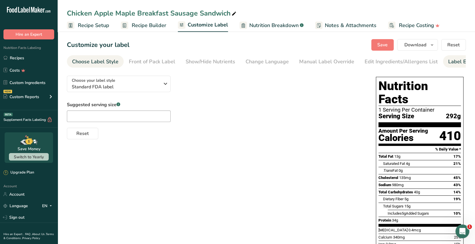
click at [453, 61] on div "Label Extra Info" at bounding box center [467, 62] width 38 height 8
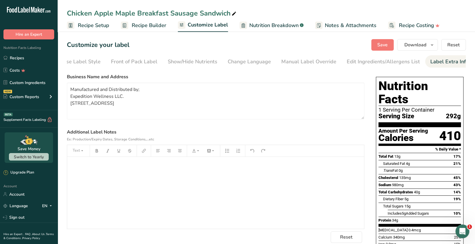
scroll to position [0, 20]
click at [383, 58] on link "Edit Ingredients/Allergens List" at bounding box center [381, 61] width 73 height 13
